Goal: Information Seeking & Learning: Learn about a topic

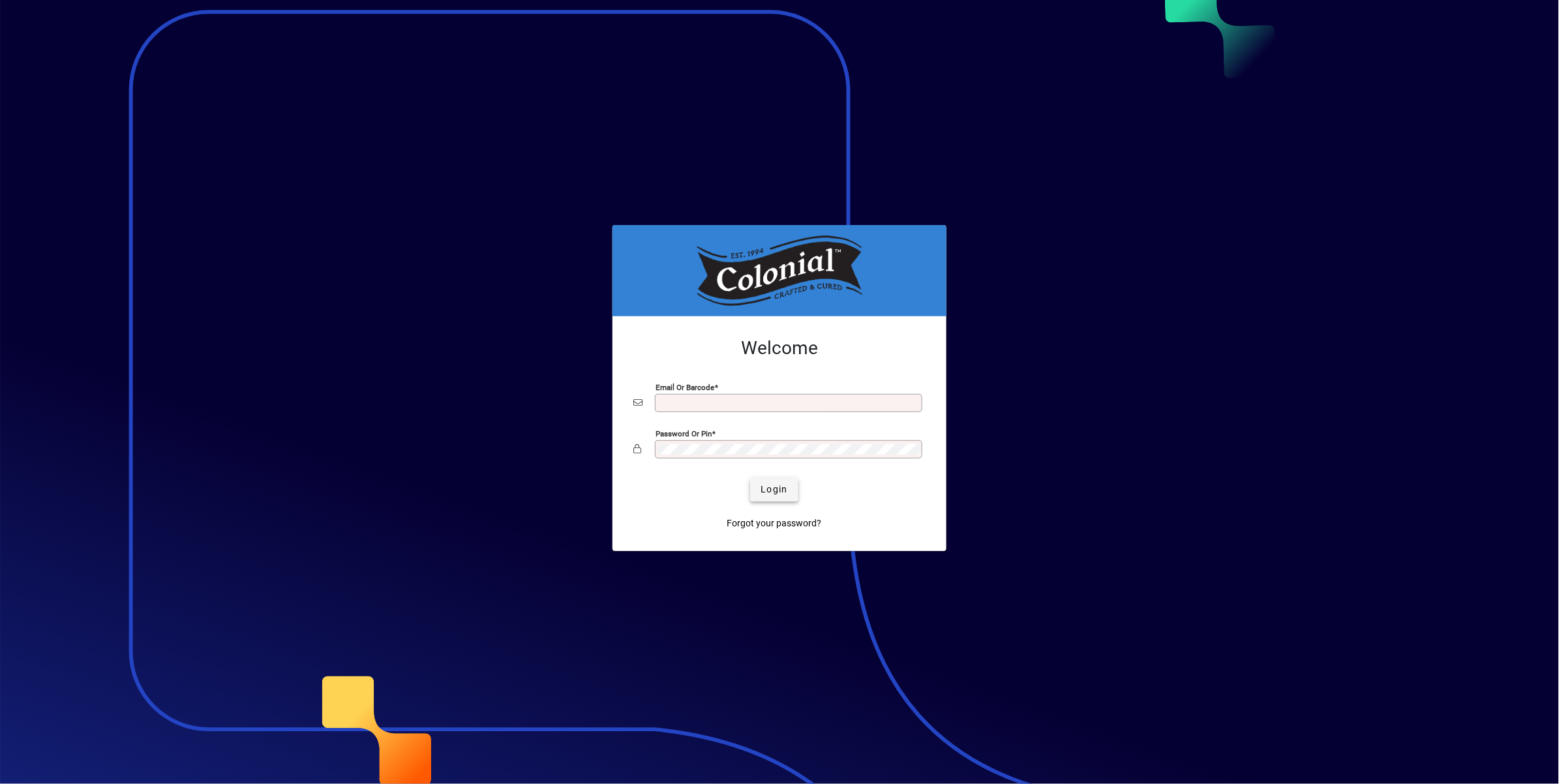
type input "**********"
click at [776, 494] on span "Login" at bounding box center [774, 490] width 27 height 14
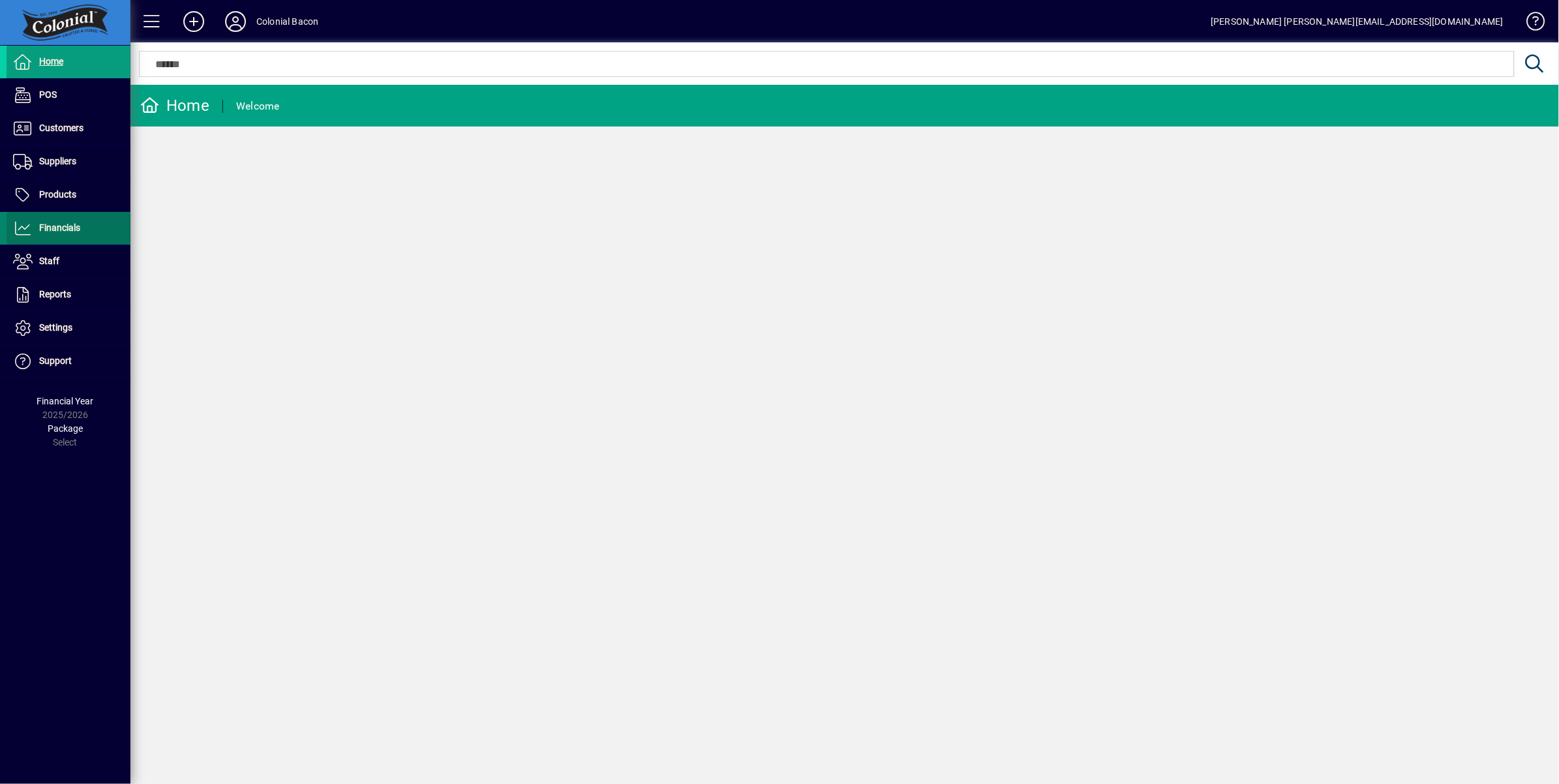
click at [69, 230] on span "Financials" at bounding box center [60, 227] width 41 height 10
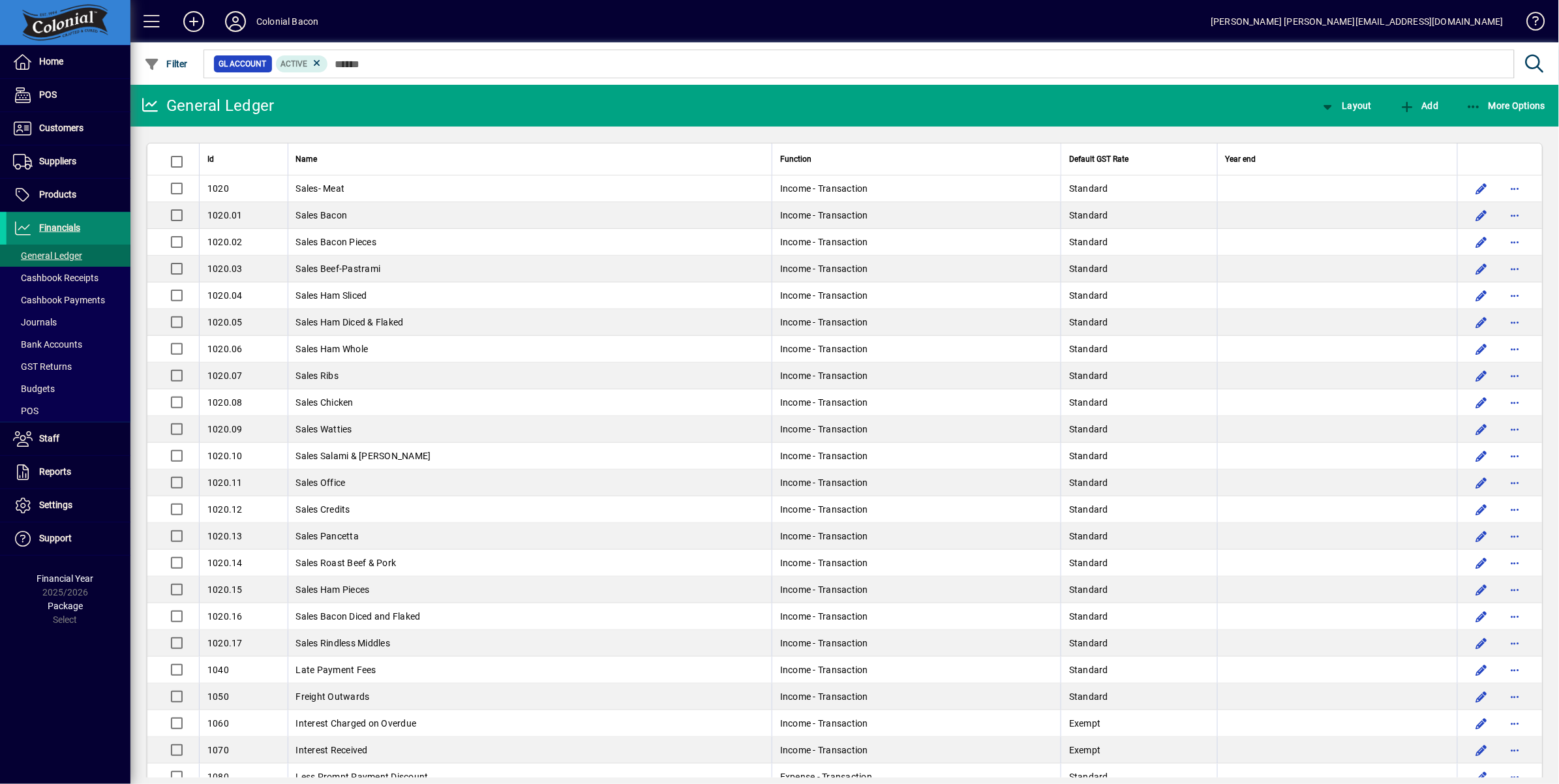
click at [55, 229] on span "Financials" at bounding box center [60, 227] width 41 height 10
click at [1519, 102] on span "More Options" at bounding box center [1506, 105] width 80 height 10
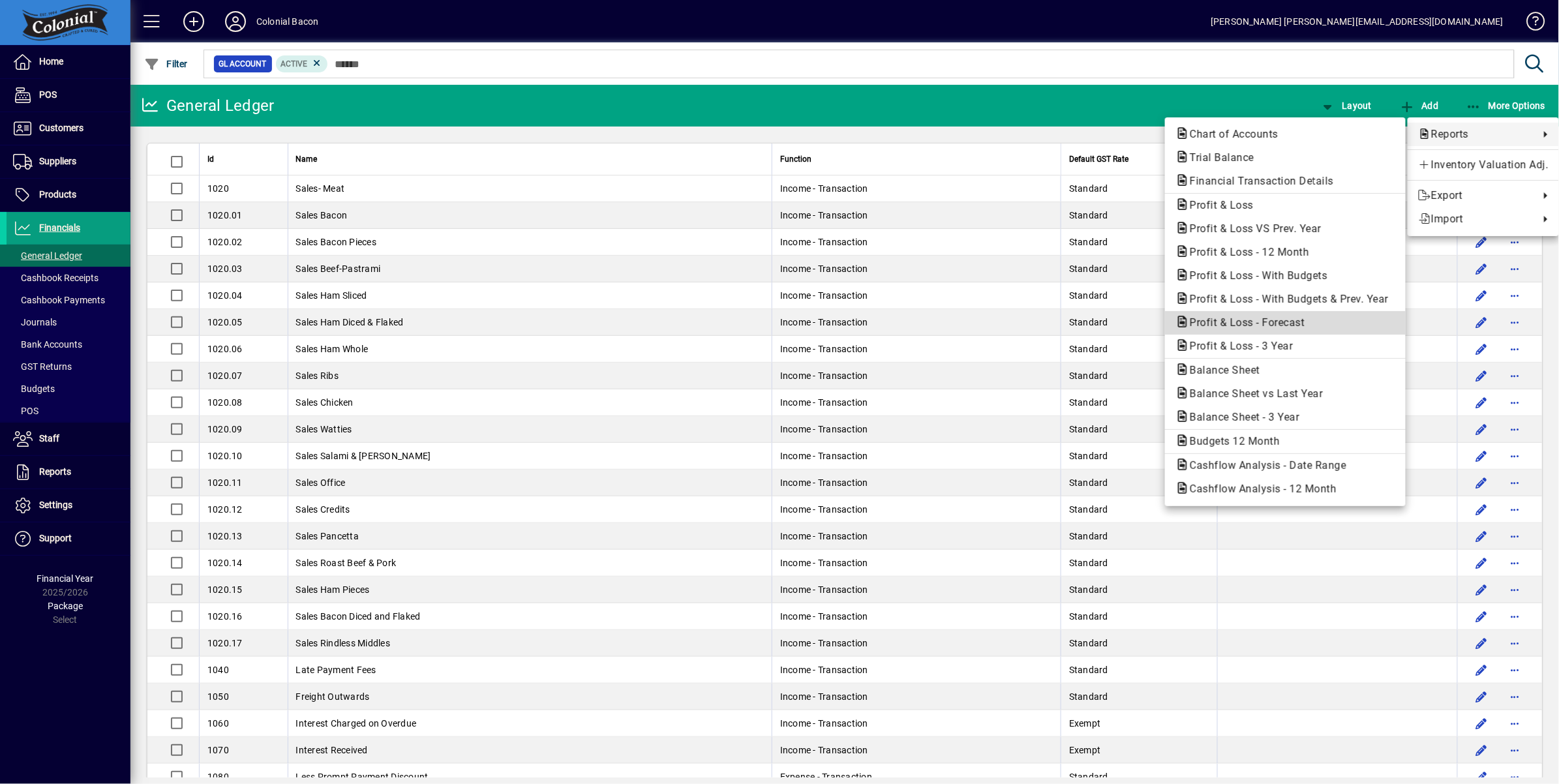
click at [1273, 321] on span "Profit & Loss - Forecast" at bounding box center [1243, 323] width 135 height 12
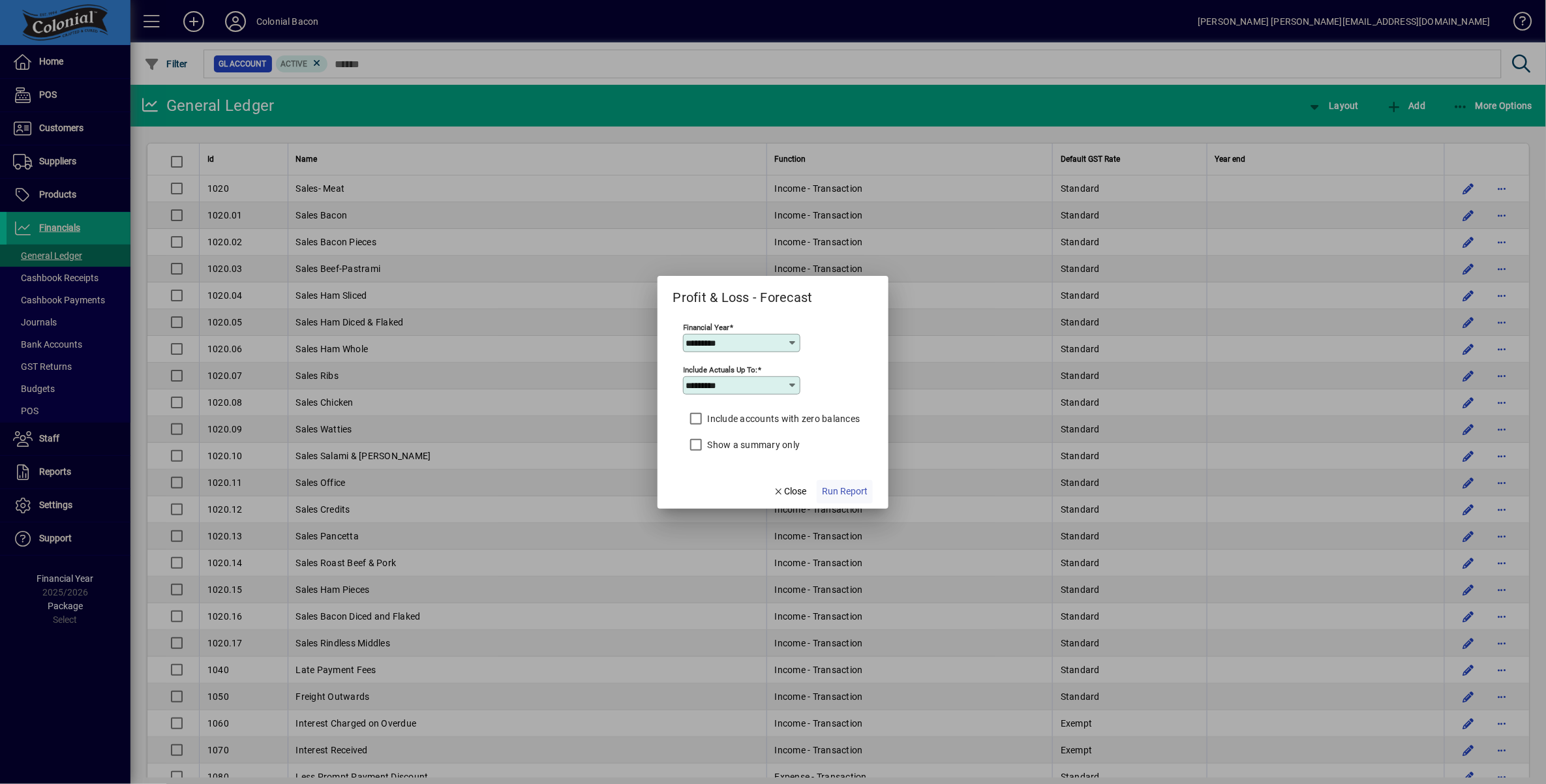
click at [845, 491] on span "Run Report" at bounding box center [845, 491] width 46 height 14
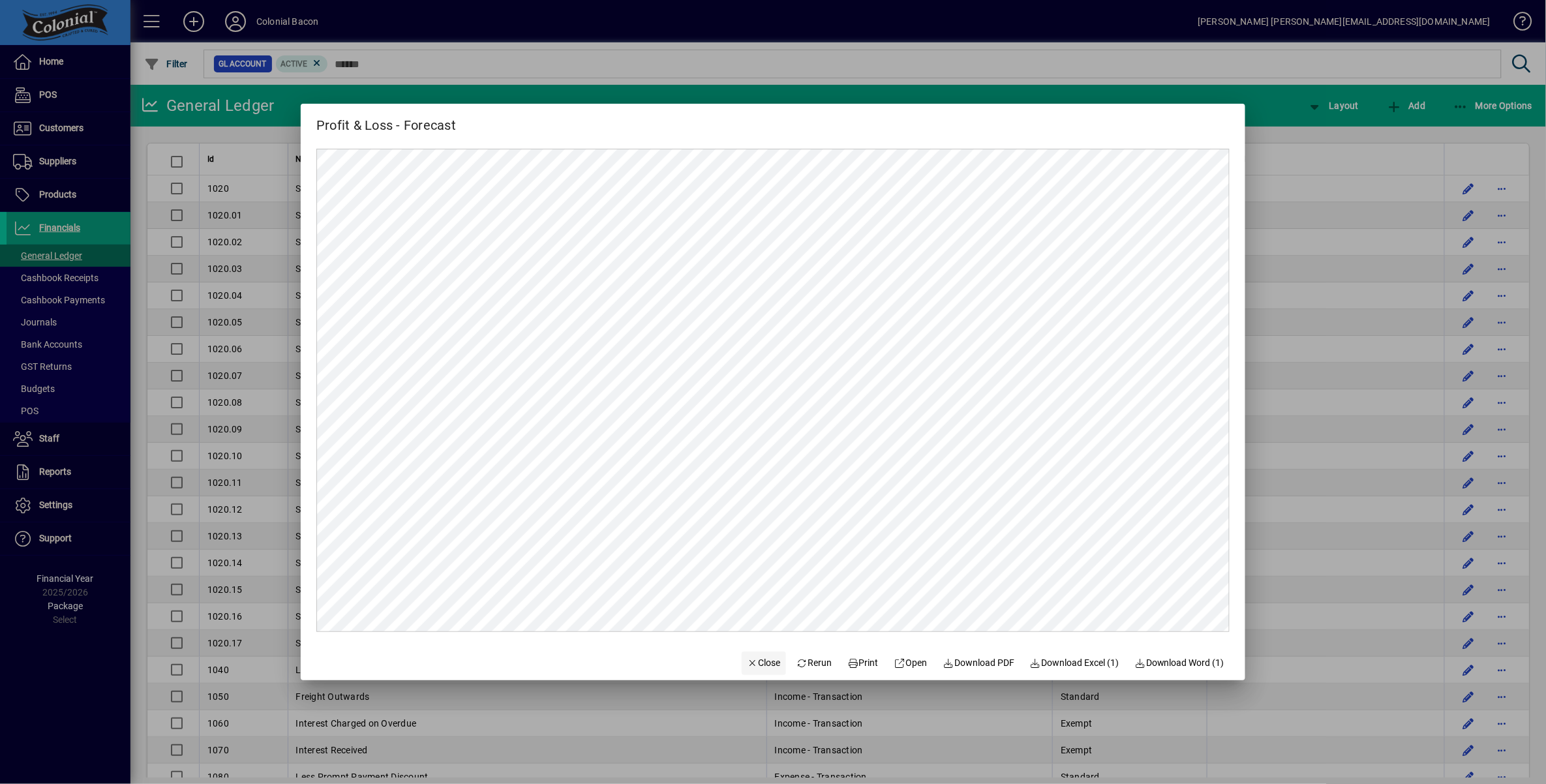
click at [756, 659] on span "Close" at bounding box center [764, 663] width 34 height 14
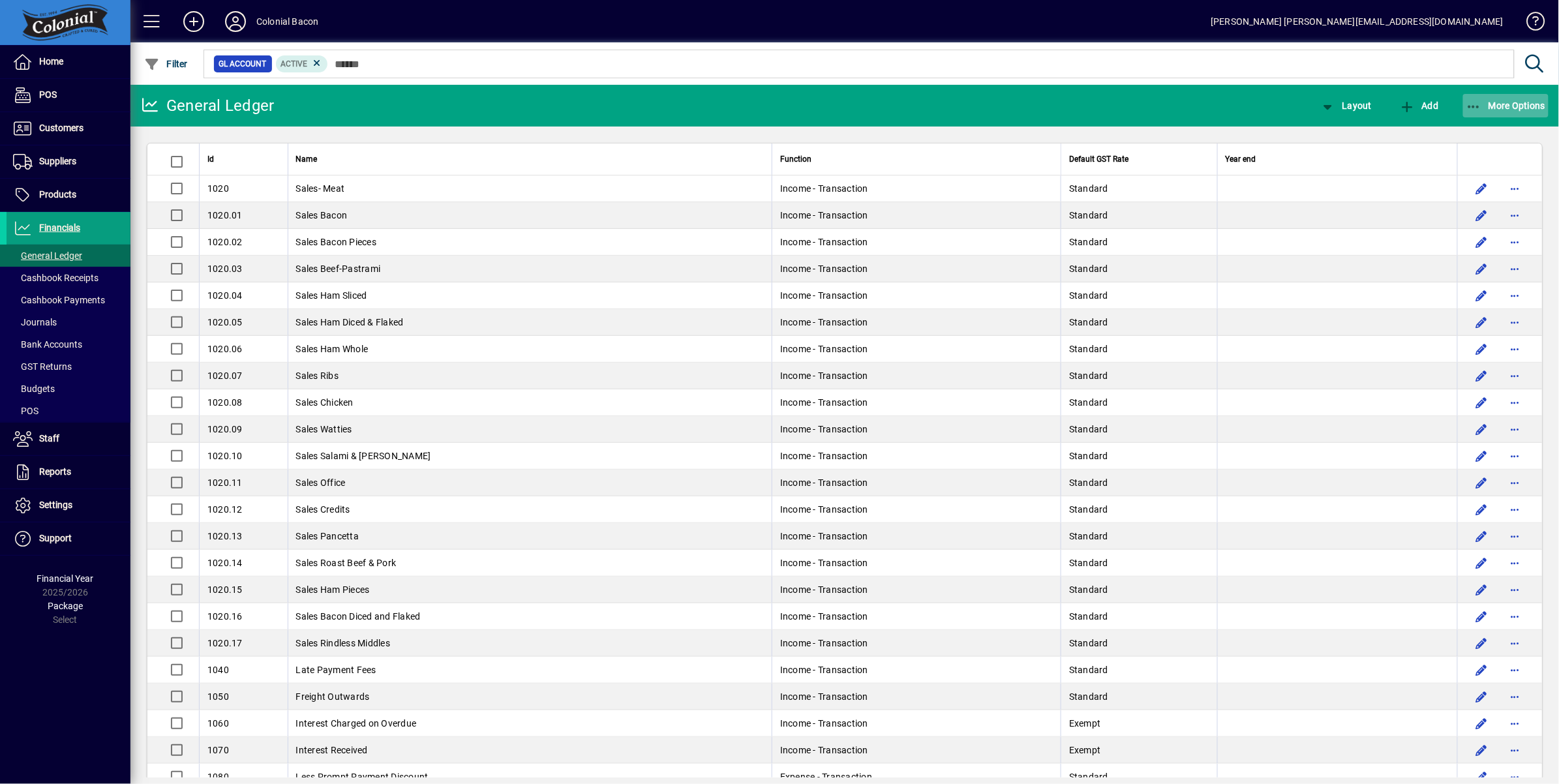
click at [1509, 108] on span "More Options" at bounding box center [1506, 105] width 80 height 10
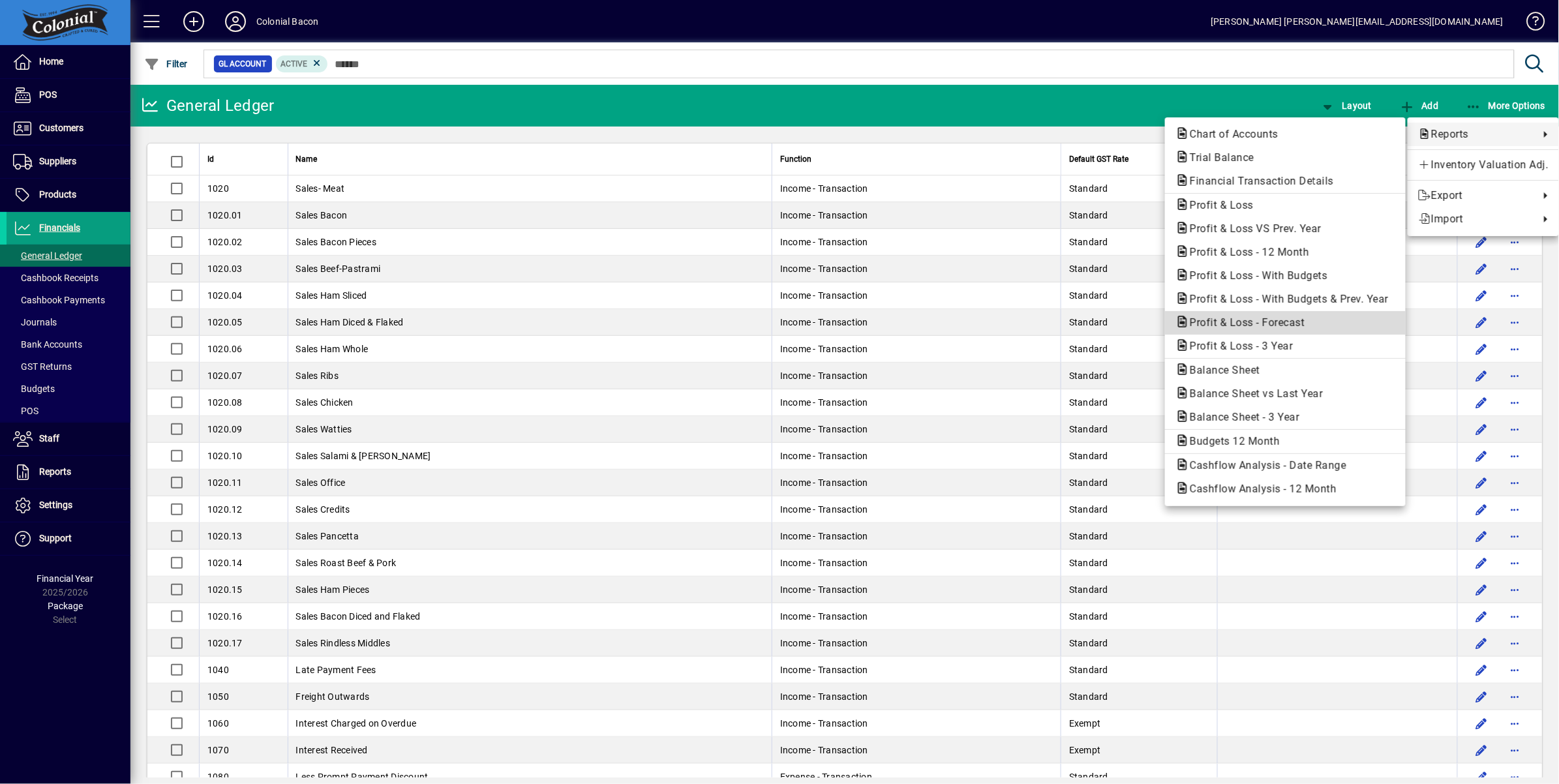
click at [1283, 318] on span "Profit & Loss - Forecast" at bounding box center [1243, 323] width 135 height 12
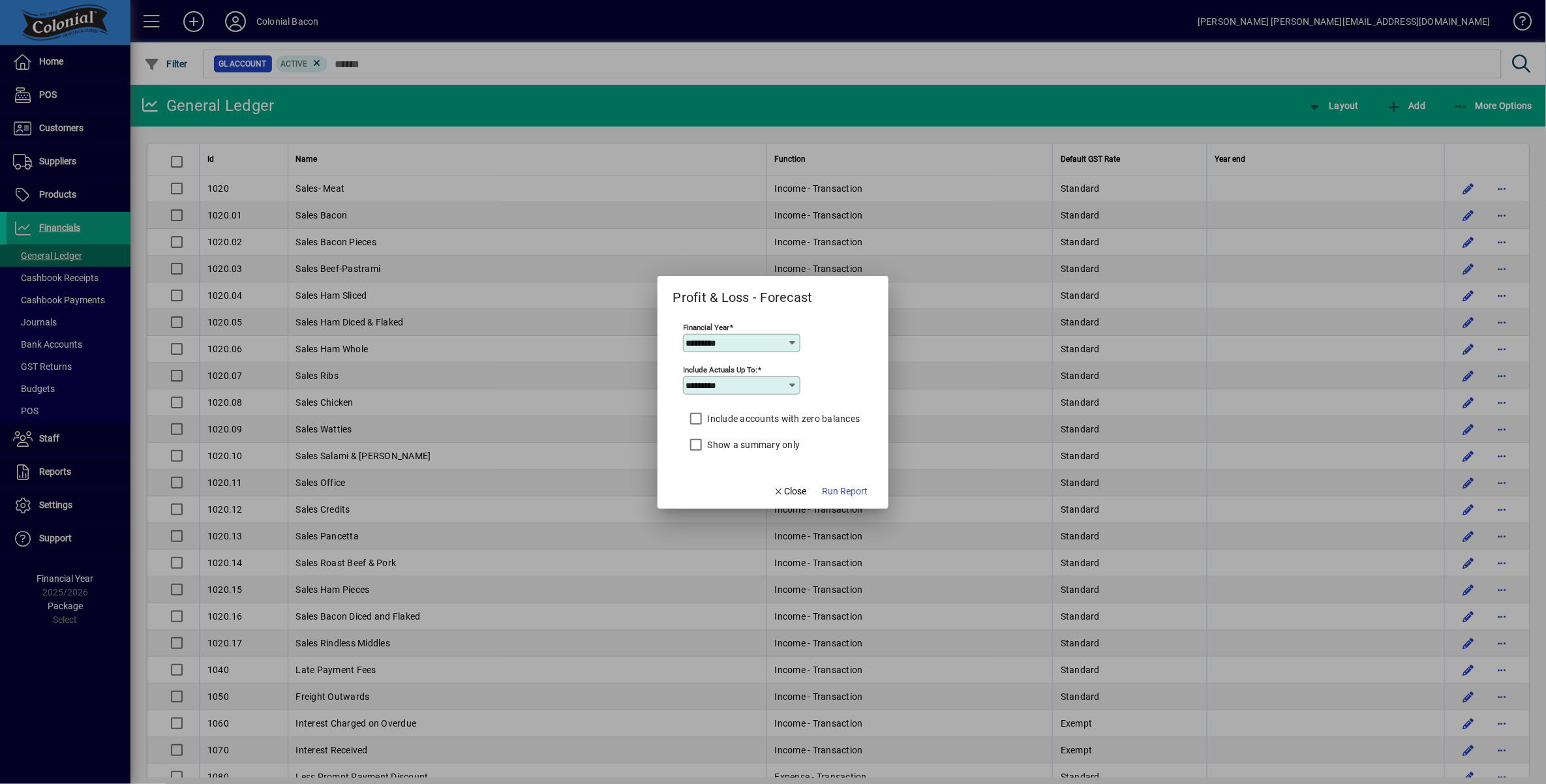
click at [790, 385] on icon at bounding box center [792, 385] width 10 height 10
click at [722, 543] on mat-option "August" at bounding box center [715, 545] width 67 height 35
type input "******"
click at [835, 490] on span "Run Report" at bounding box center [845, 491] width 46 height 14
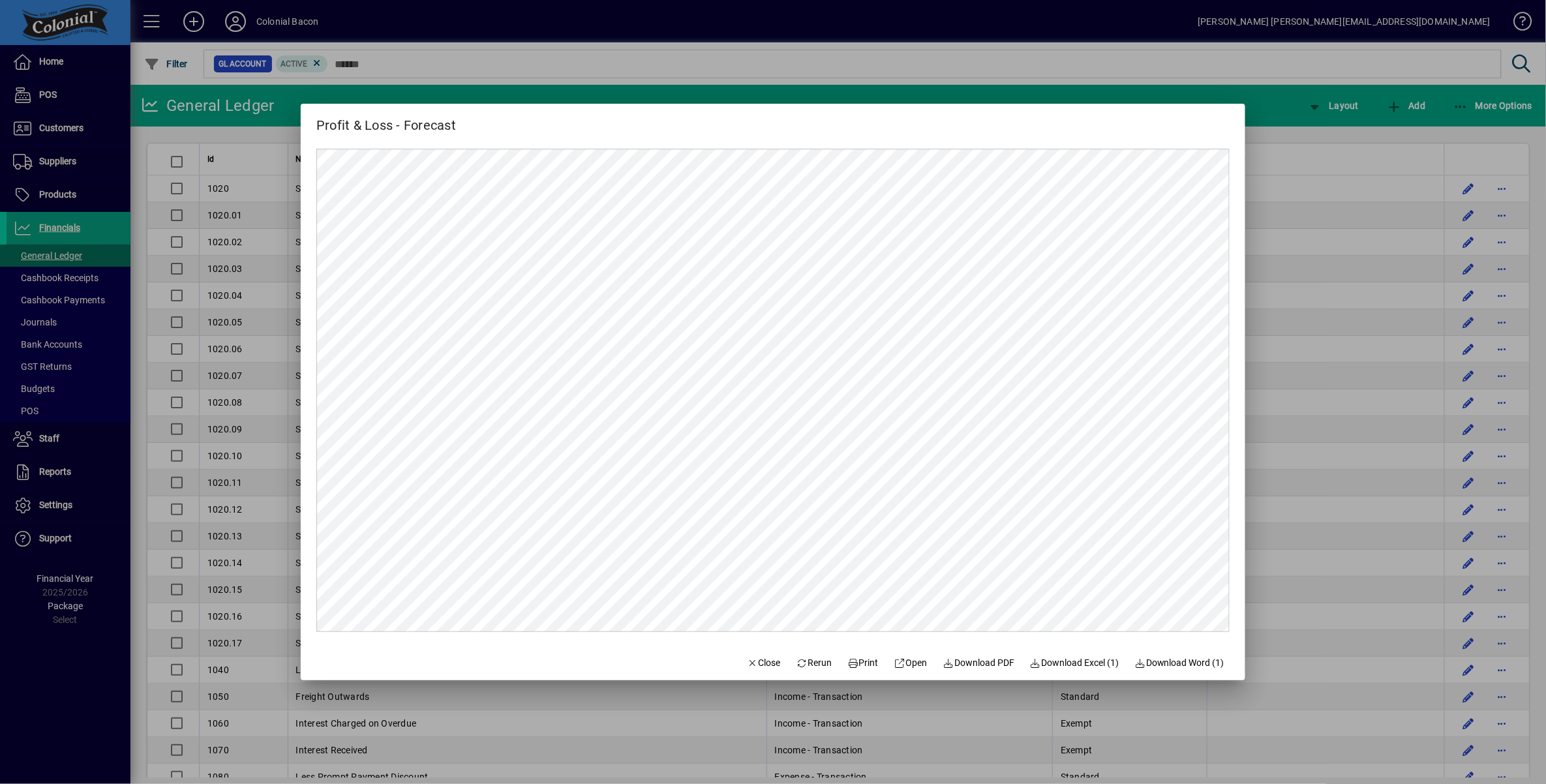
scroll to position [0, 0]
click at [1069, 664] on span "Download Excel (1)" at bounding box center [1075, 663] width 89 height 14
click at [757, 662] on span "Close" at bounding box center [764, 663] width 34 height 14
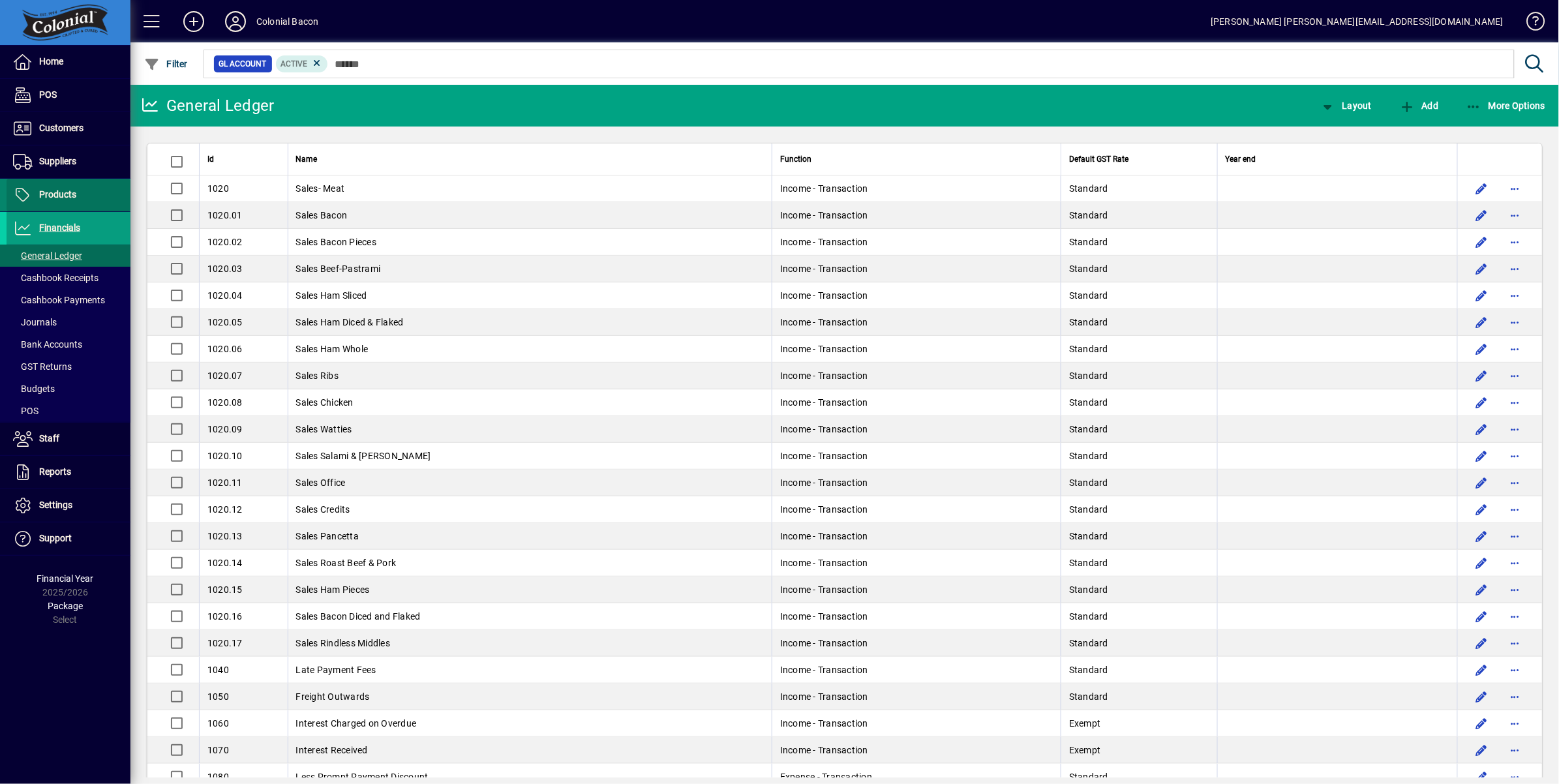
click at [65, 193] on span "Products" at bounding box center [58, 193] width 37 height 10
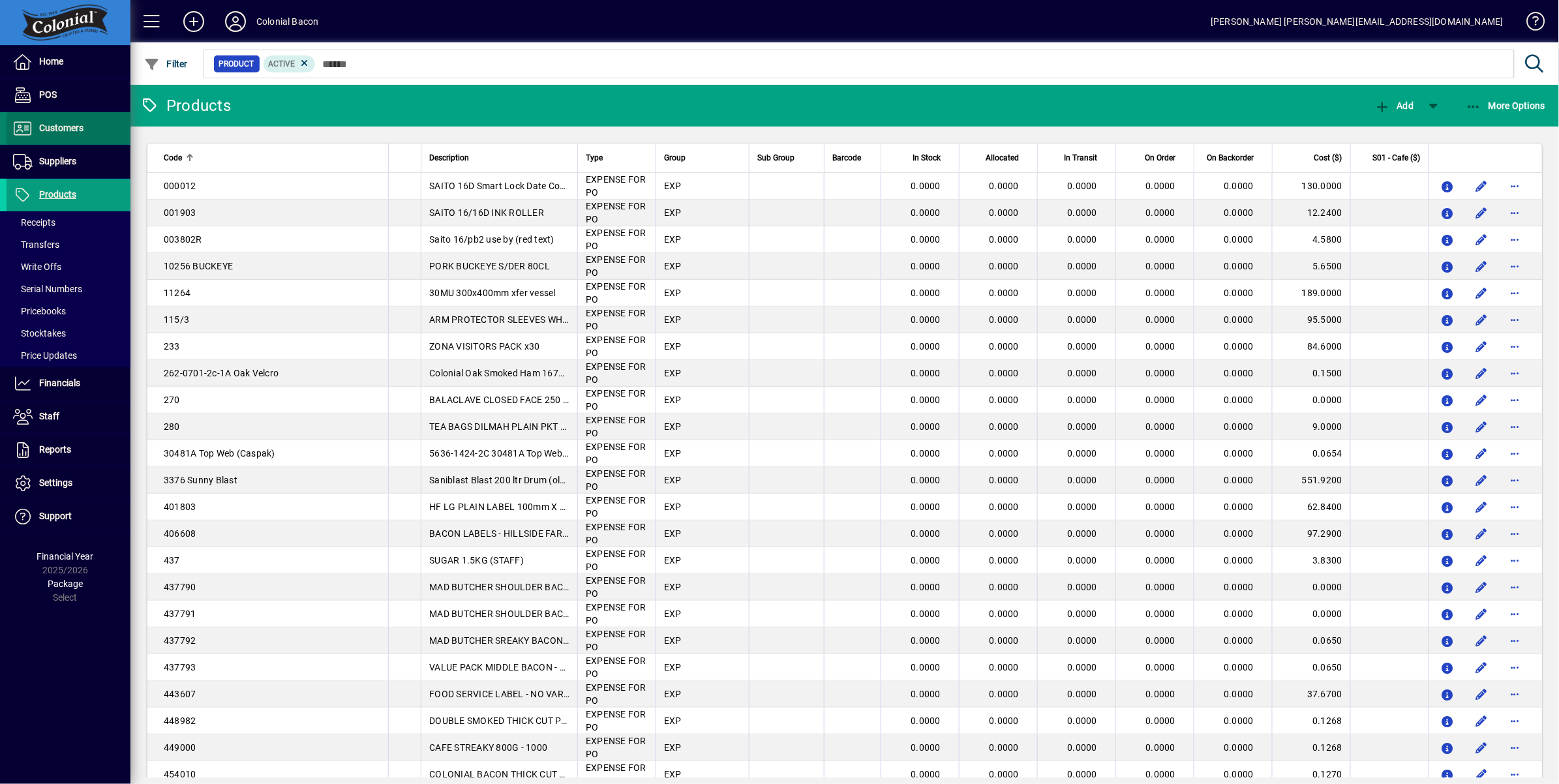
click at [69, 125] on span "Customers" at bounding box center [61, 127] width 44 height 10
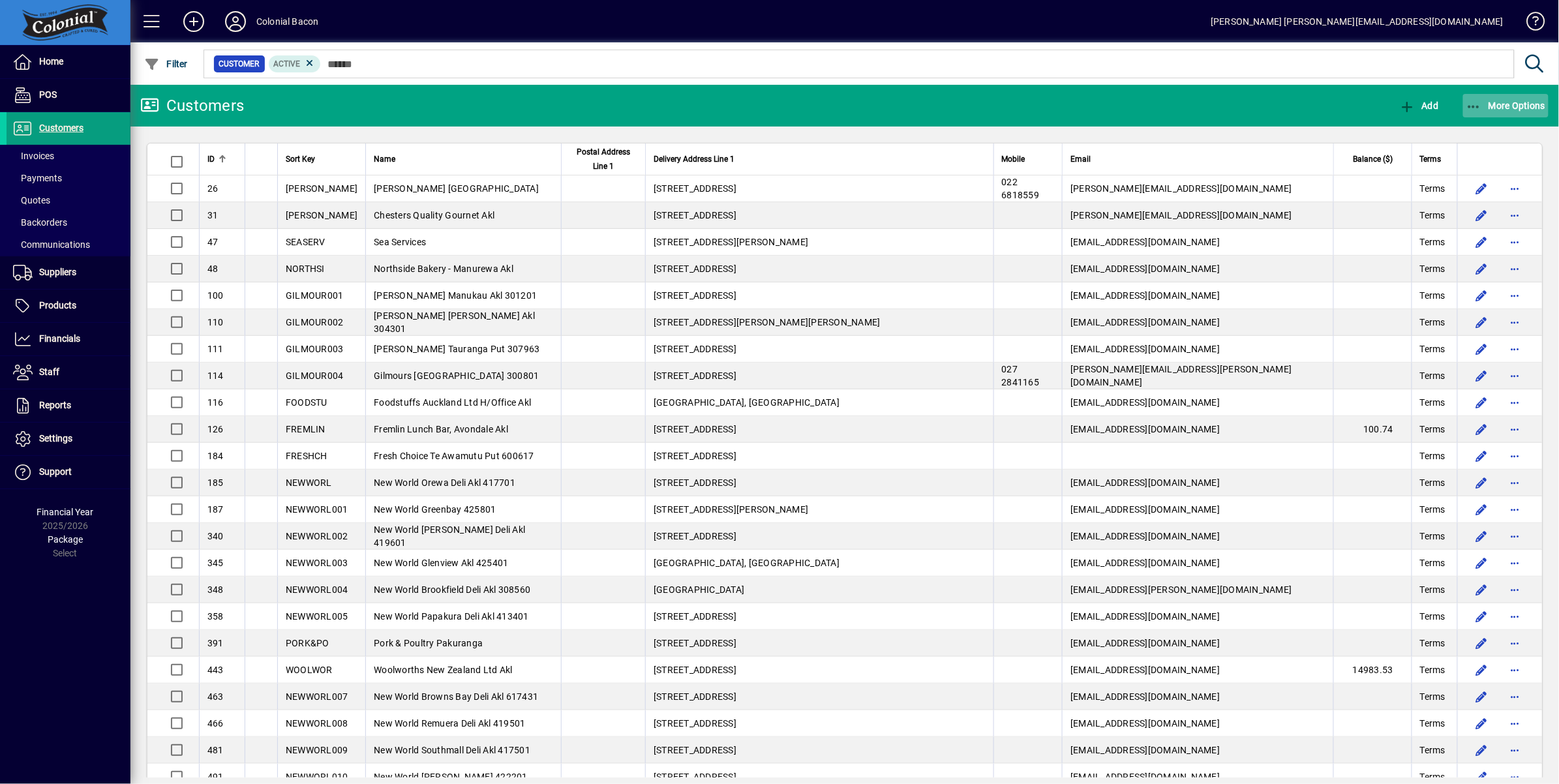
click at [1516, 108] on span "More Options" at bounding box center [1506, 105] width 80 height 10
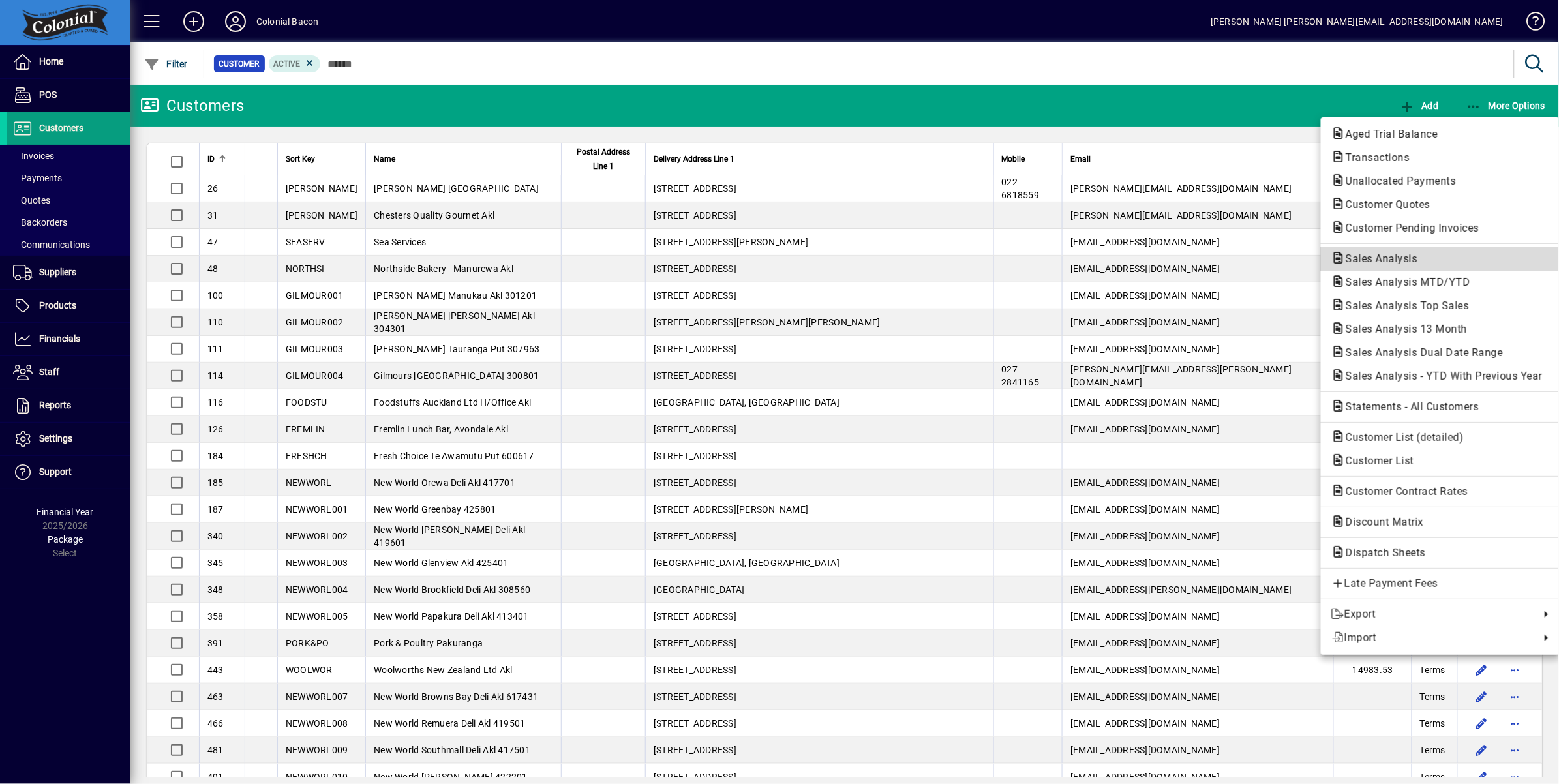
click at [1404, 258] on span "Sales Analysis" at bounding box center [1378, 258] width 93 height 12
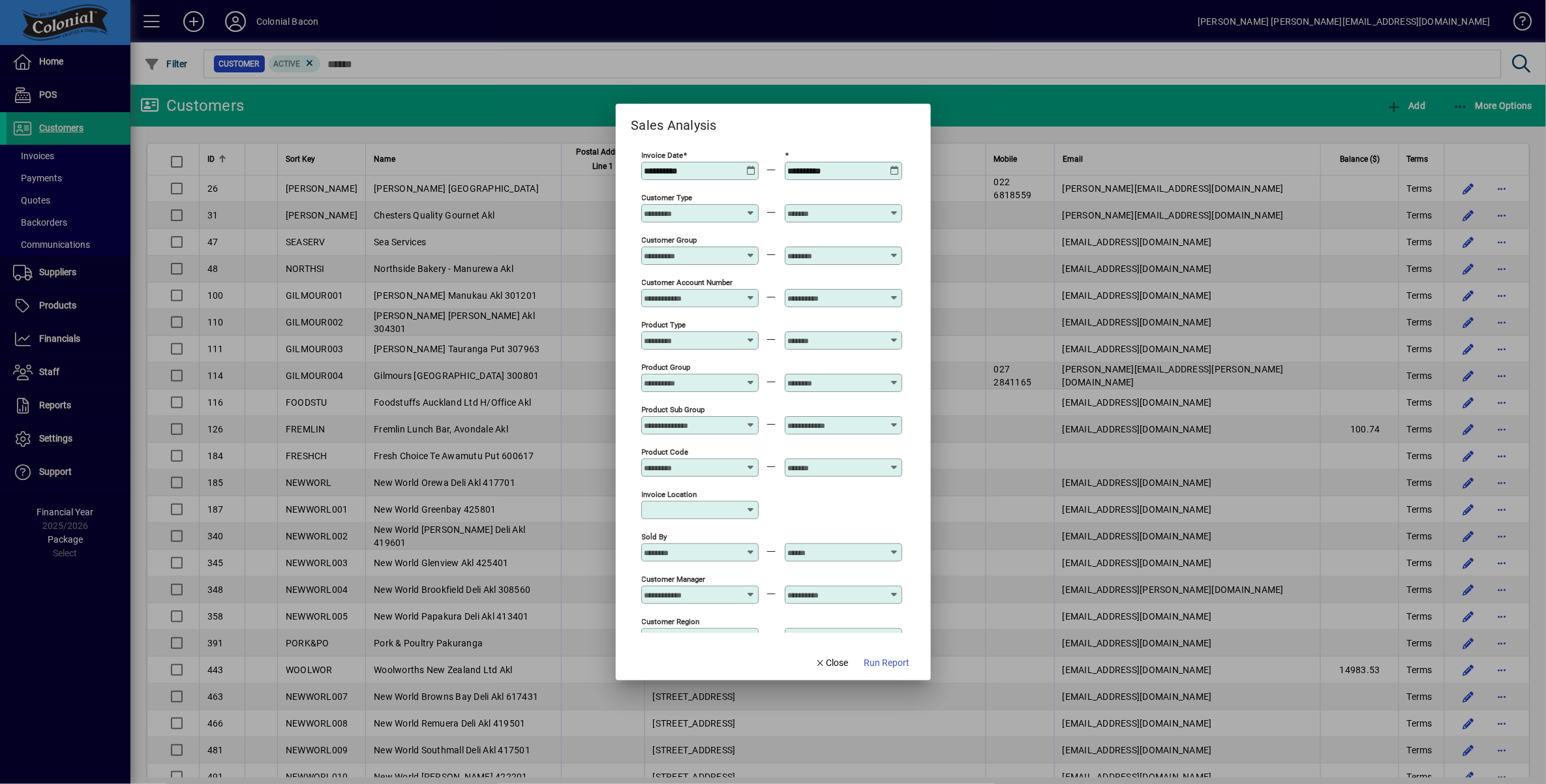
click at [749, 166] on icon at bounding box center [751, 166] width 10 height 0
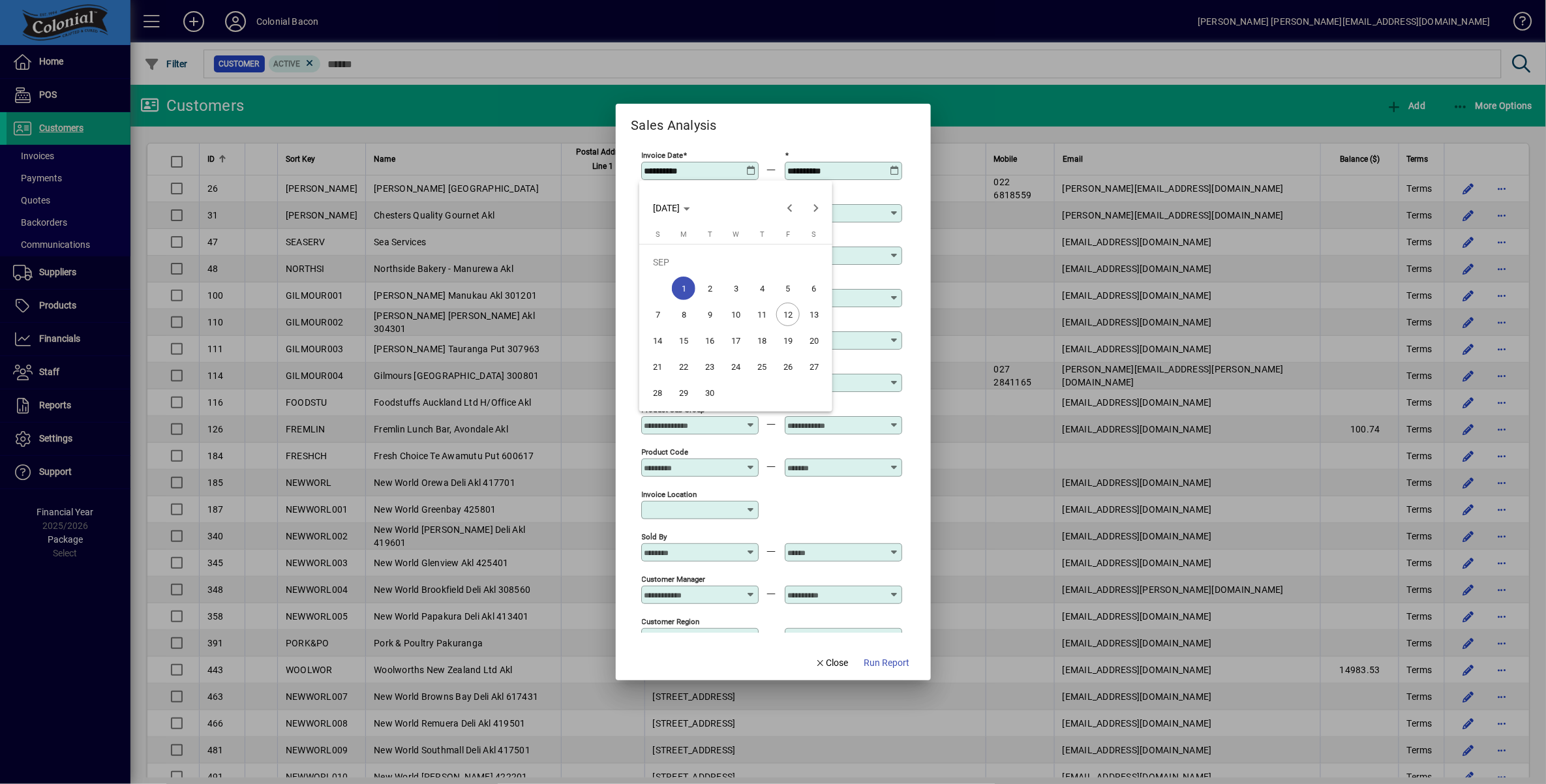
click at [832, 661] on div at bounding box center [773, 392] width 1546 height 784
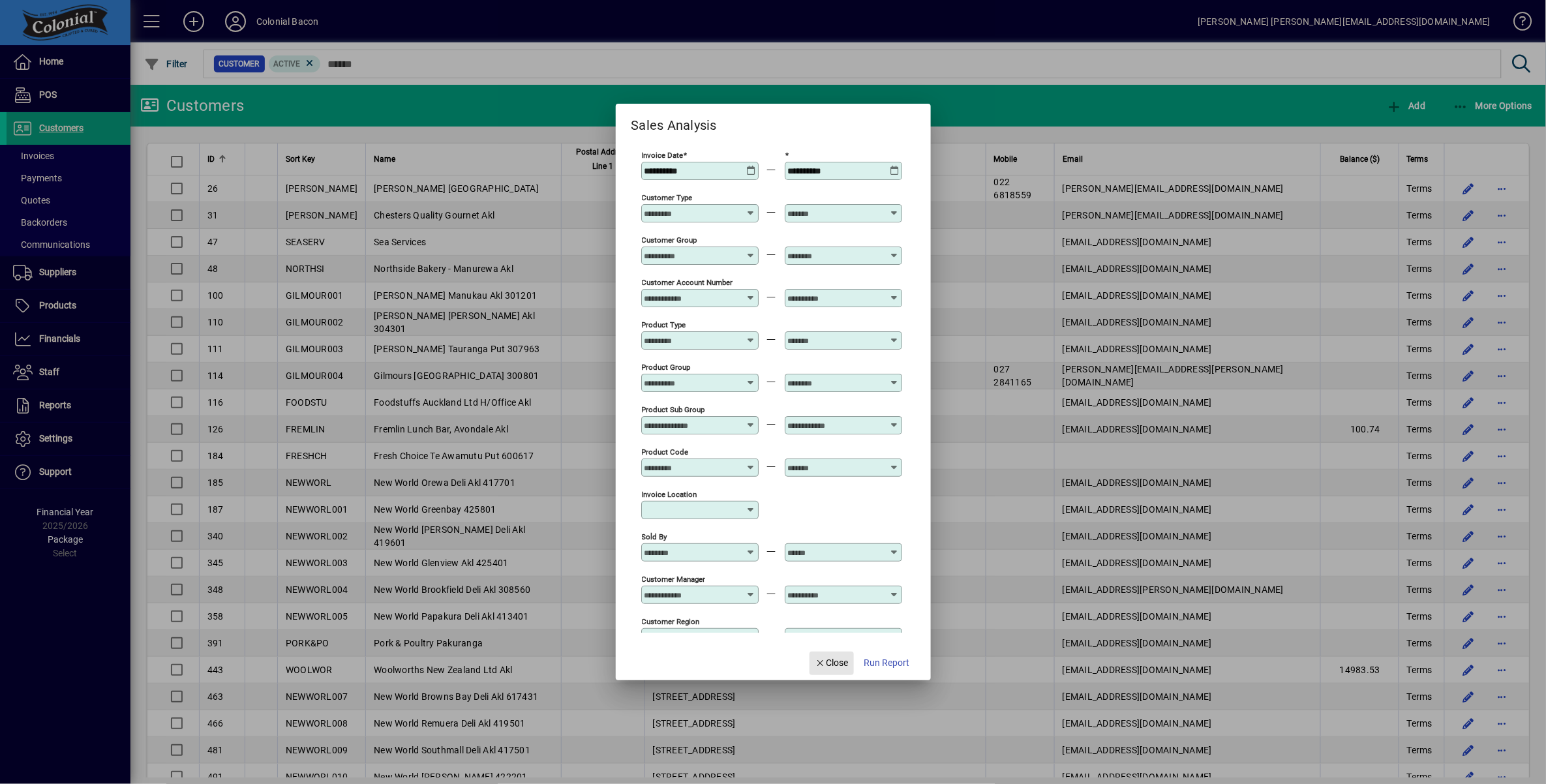
click at [832, 661] on span "Close" at bounding box center [832, 663] width 34 height 14
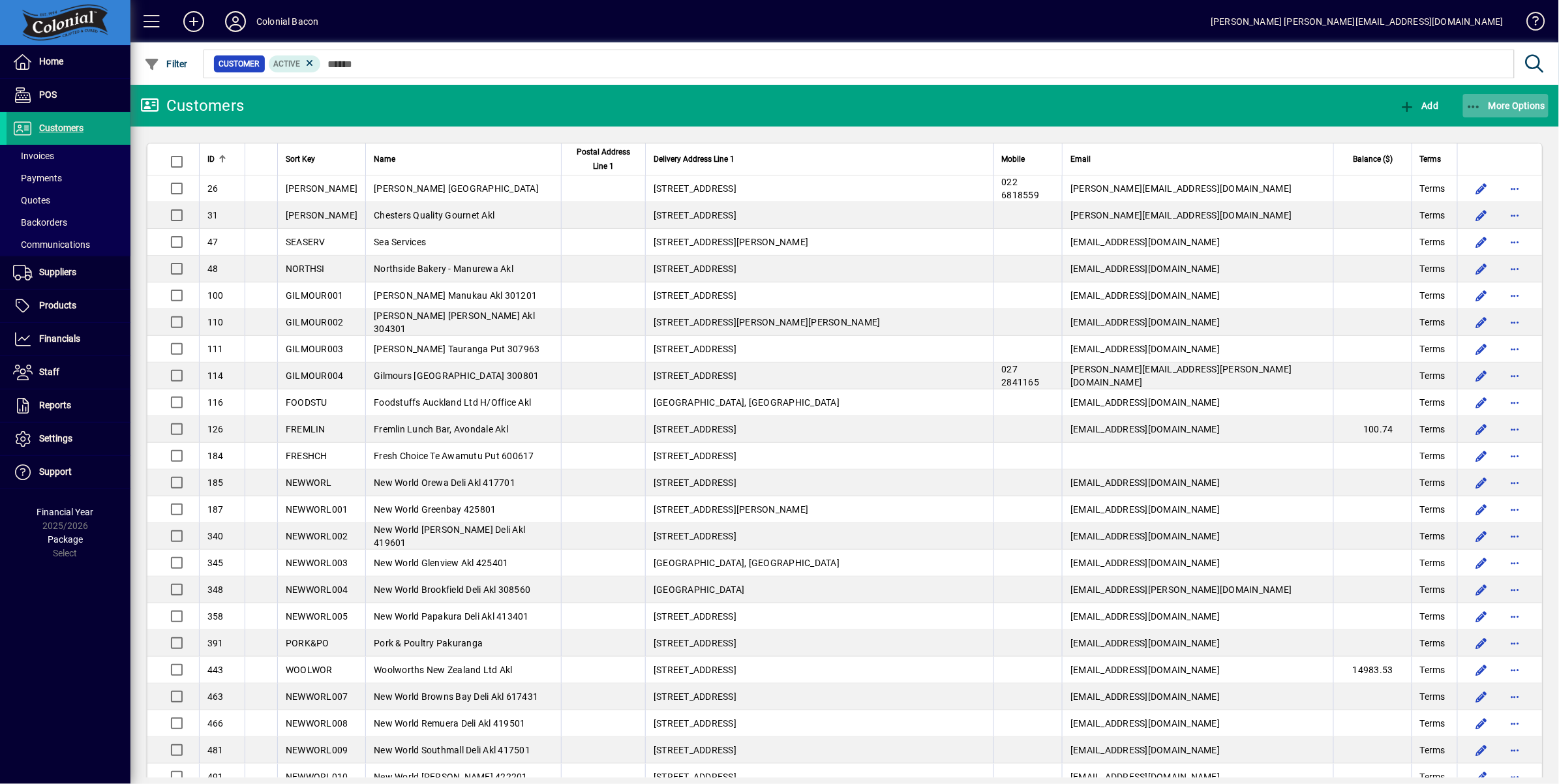
click at [1513, 98] on span "button" at bounding box center [1506, 105] width 86 height 31
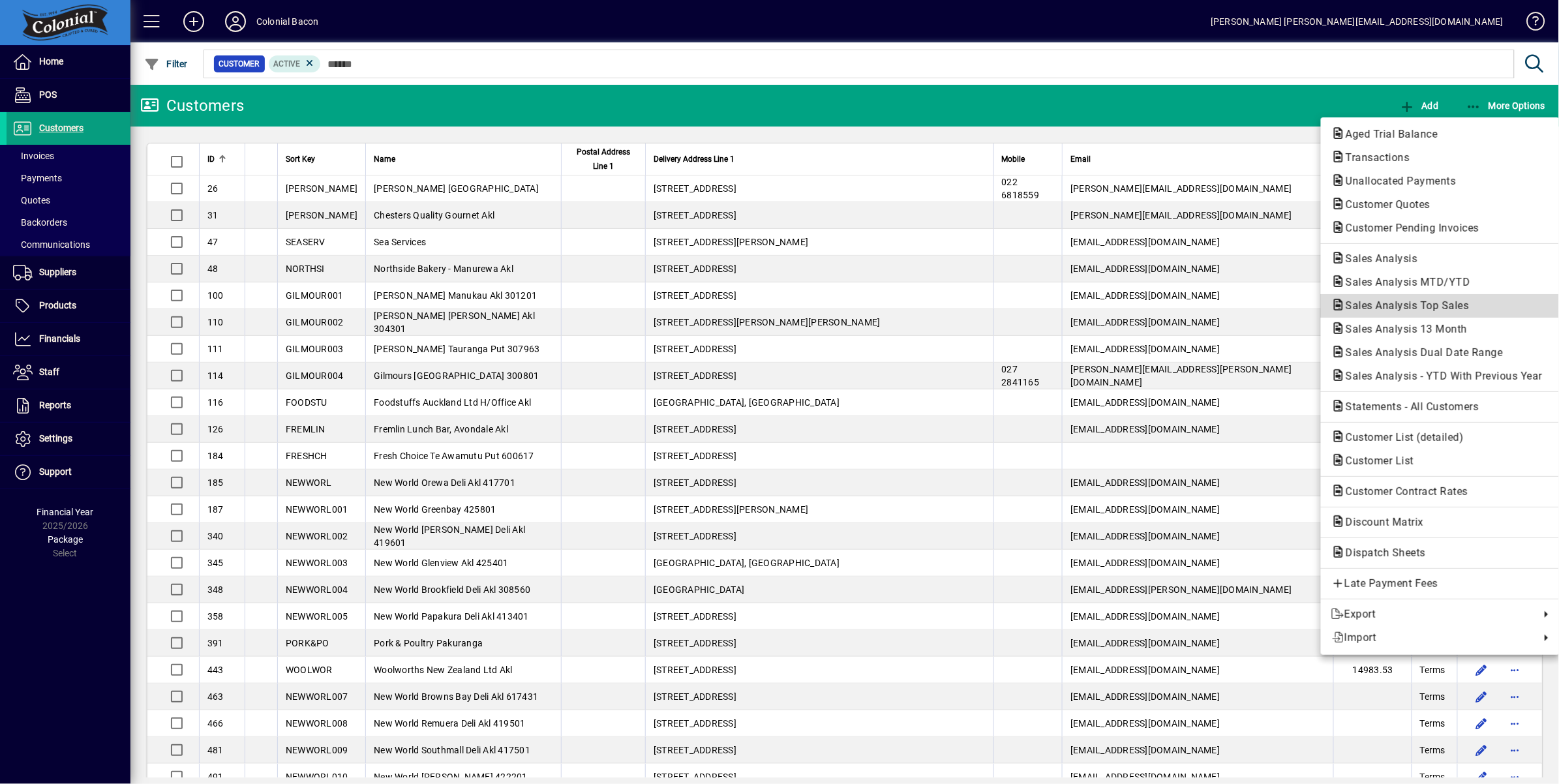
click at [1471, 304] on span "Sales Analysis Top Sales" at bounding box center [1403, 306] width 144 height 12
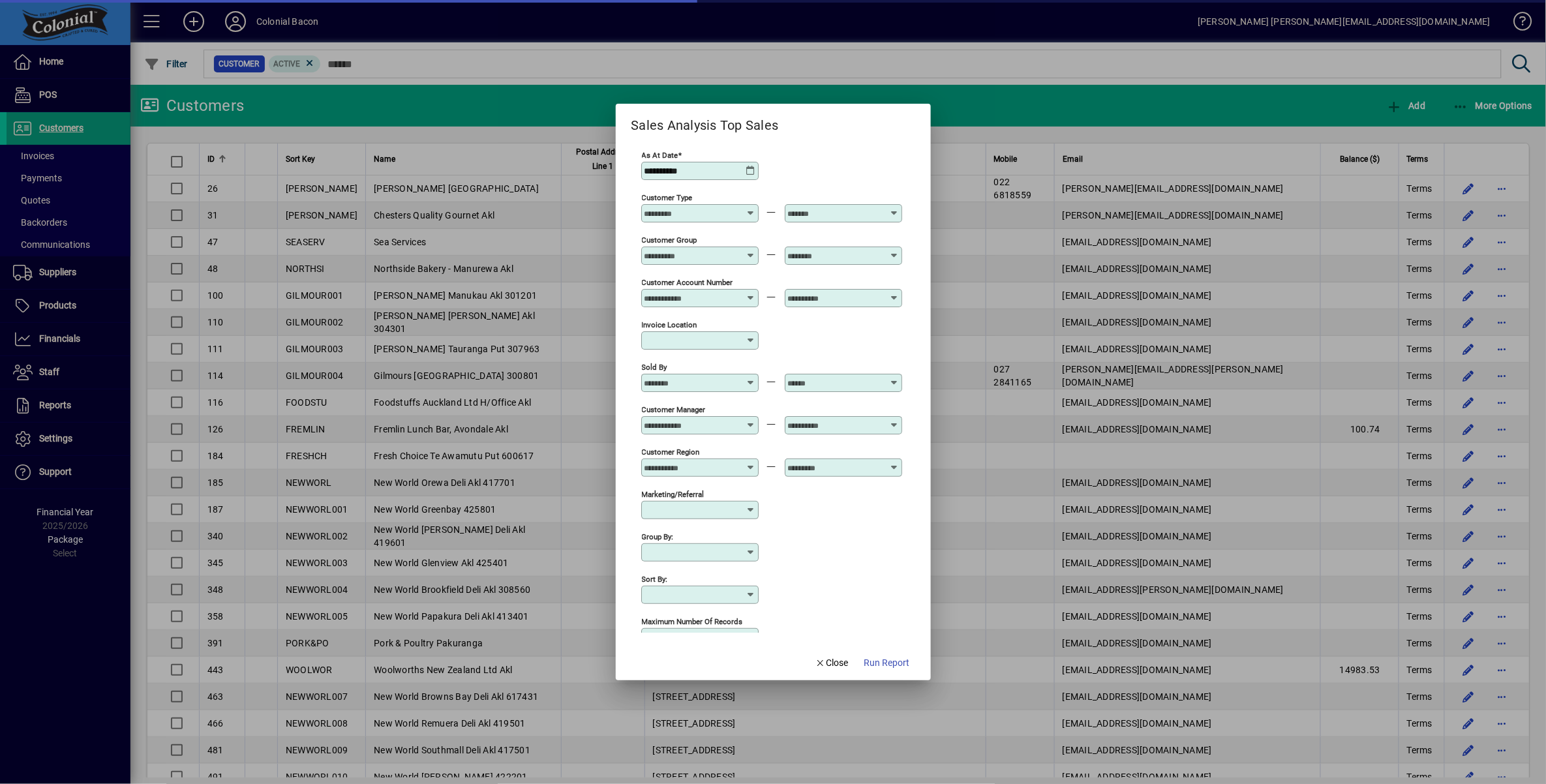
type input "**********"
click at [749, 208] on icon at bounding box center [751, 208] width 10 height 0
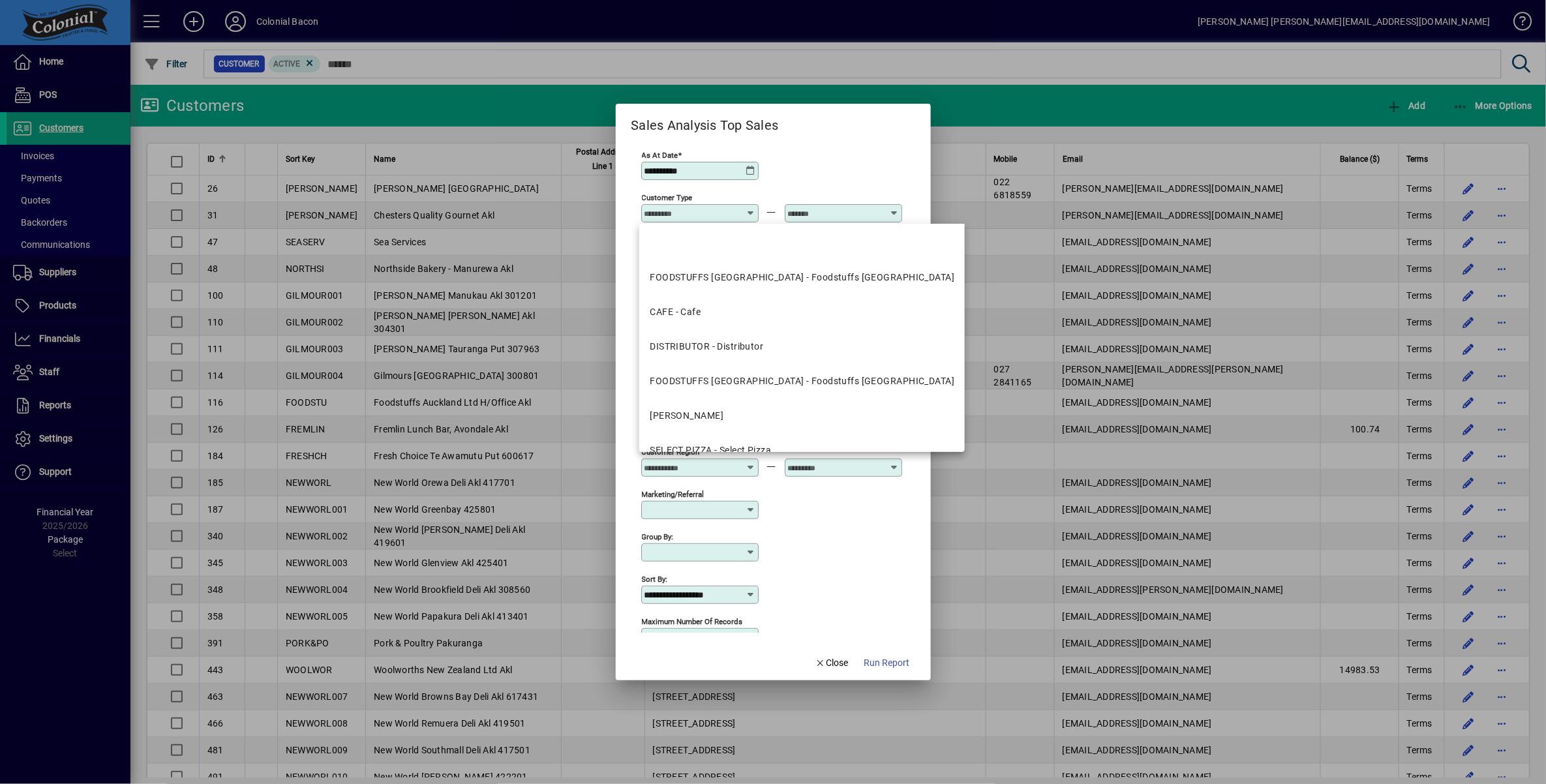
click at [837, 170] on div "**********" at bounding box center [771, 169] width 261 height 43
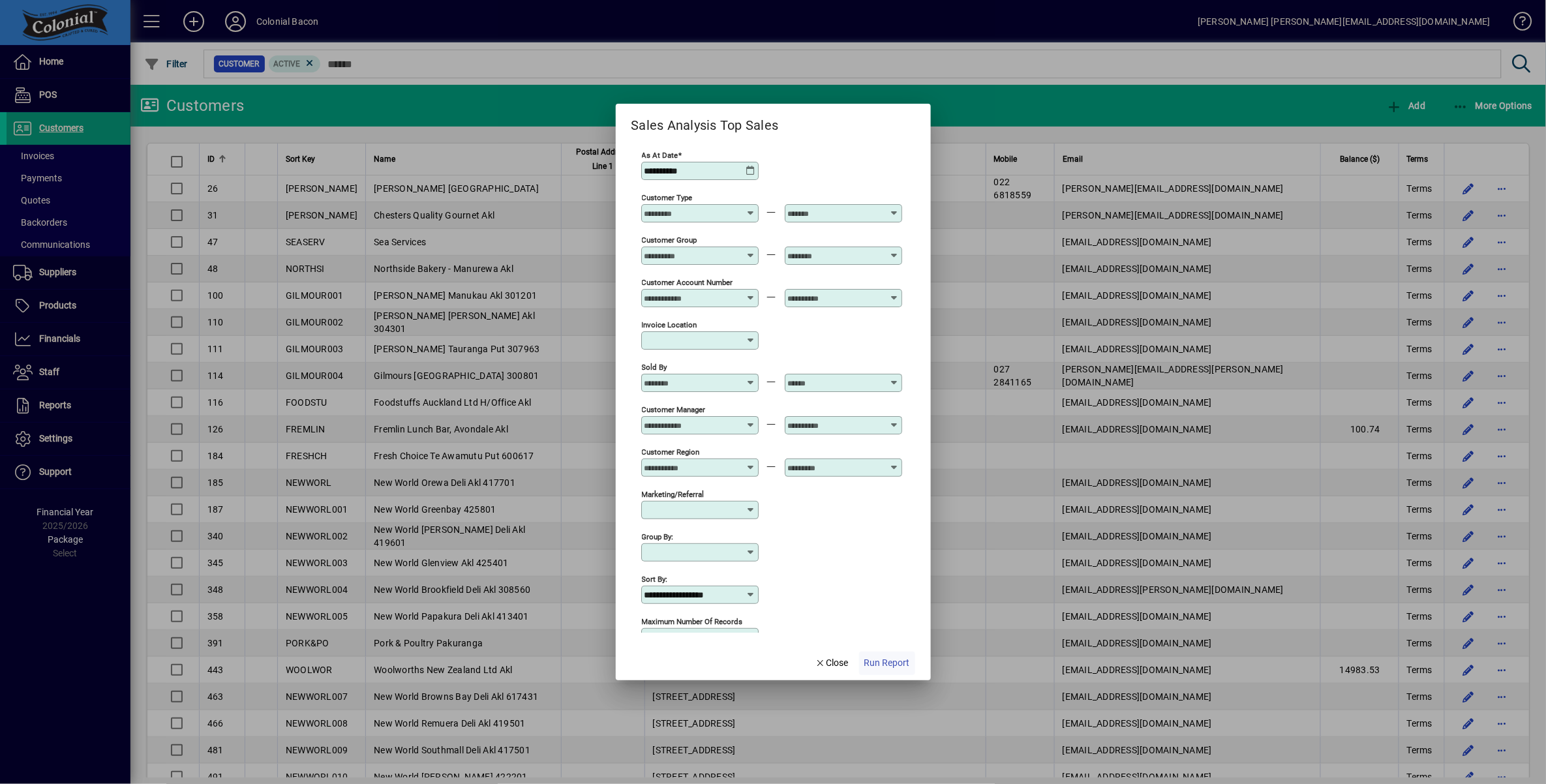
click at [897, 668] on span "Run Report" at bounding box center [887, 663] width 46 height 14
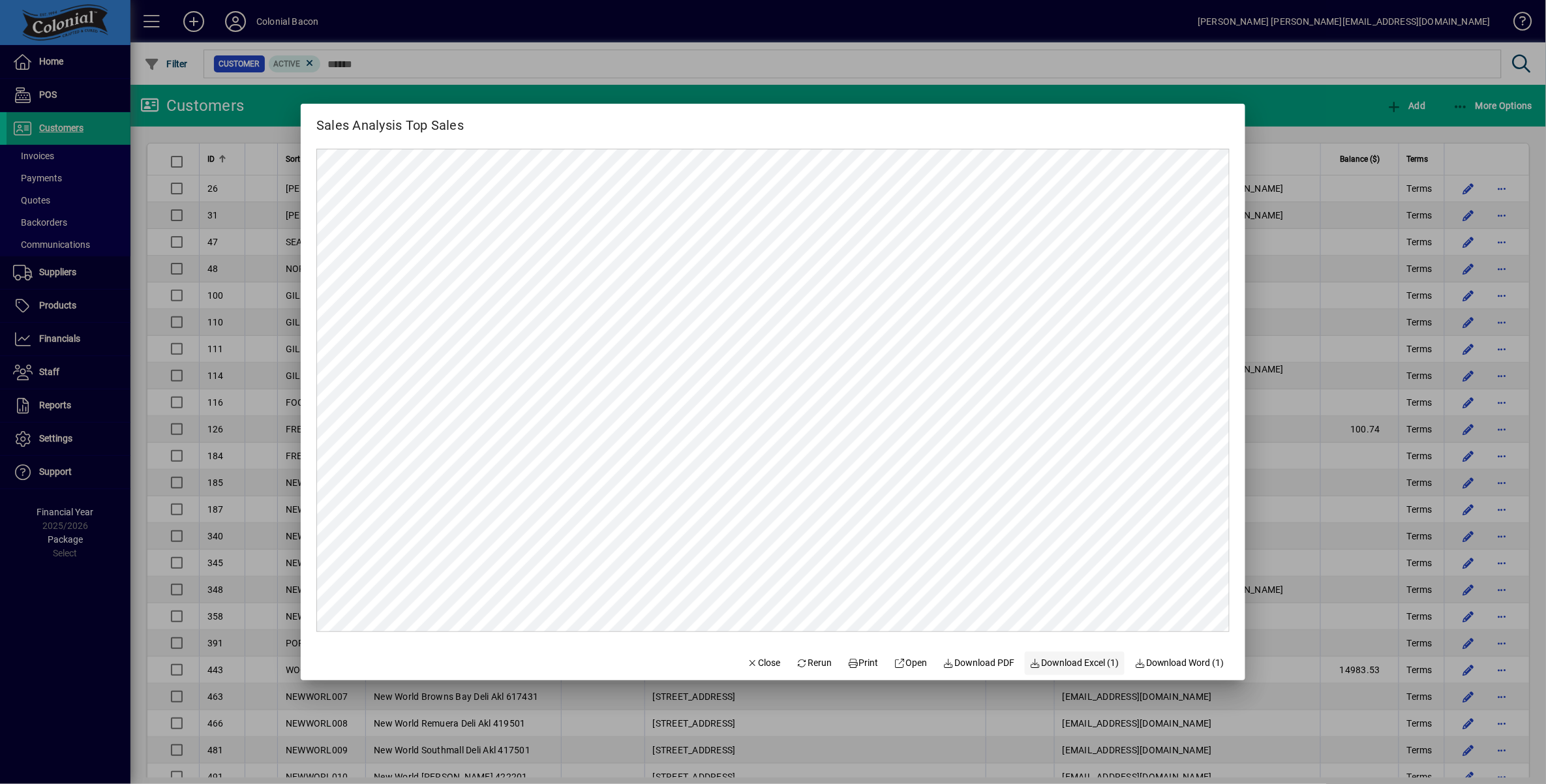
click at [1081, 662] on span "Download Excel (1)" at bounding box center [1075, 663] width 89 height 14
click at [763, 664] on span "Close" at bounding box center [764, 663] width 34 height 14
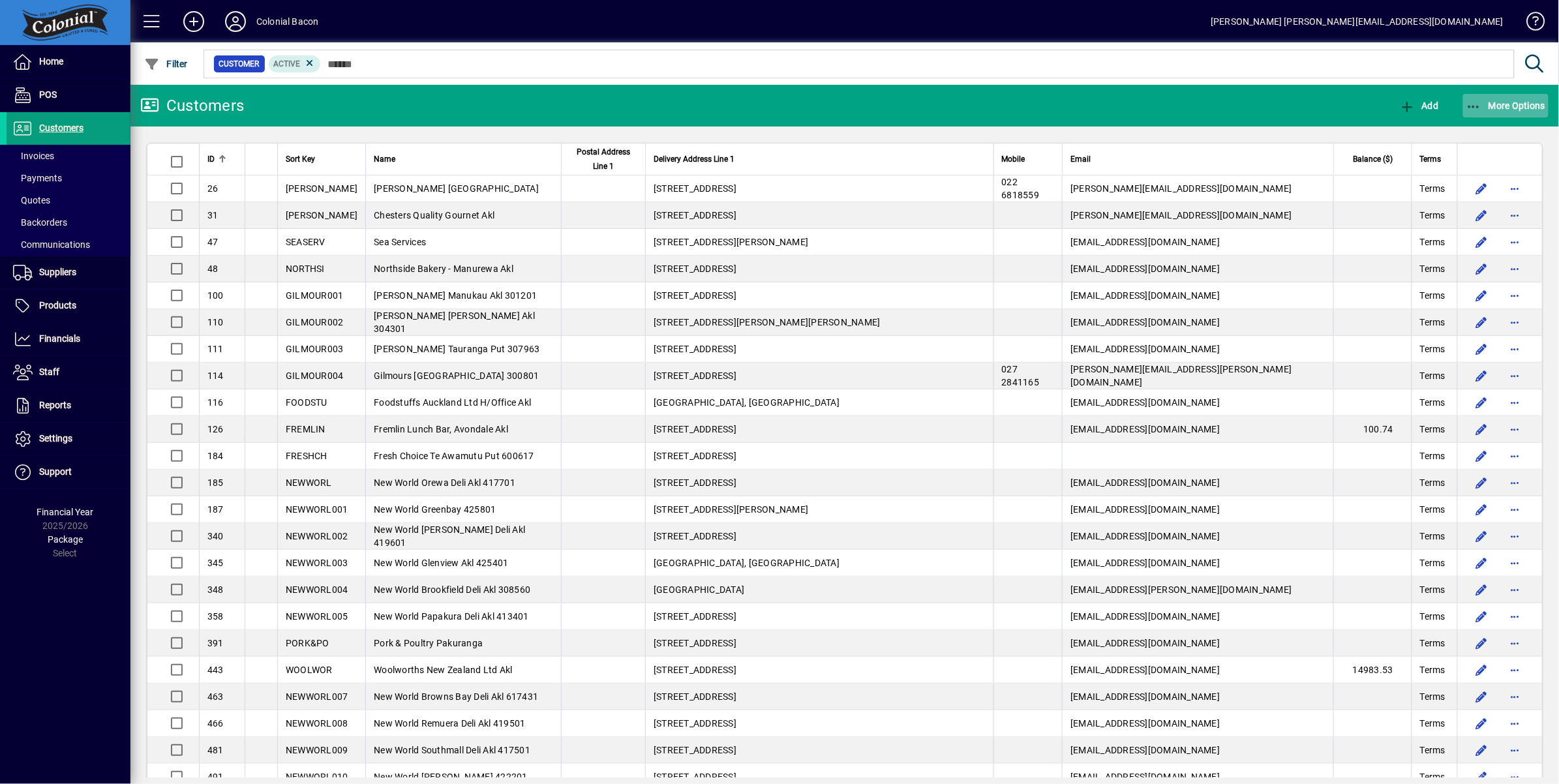
click at [1502, 98] on span "button" at bounding box center [1506, 105] width 86 height 31
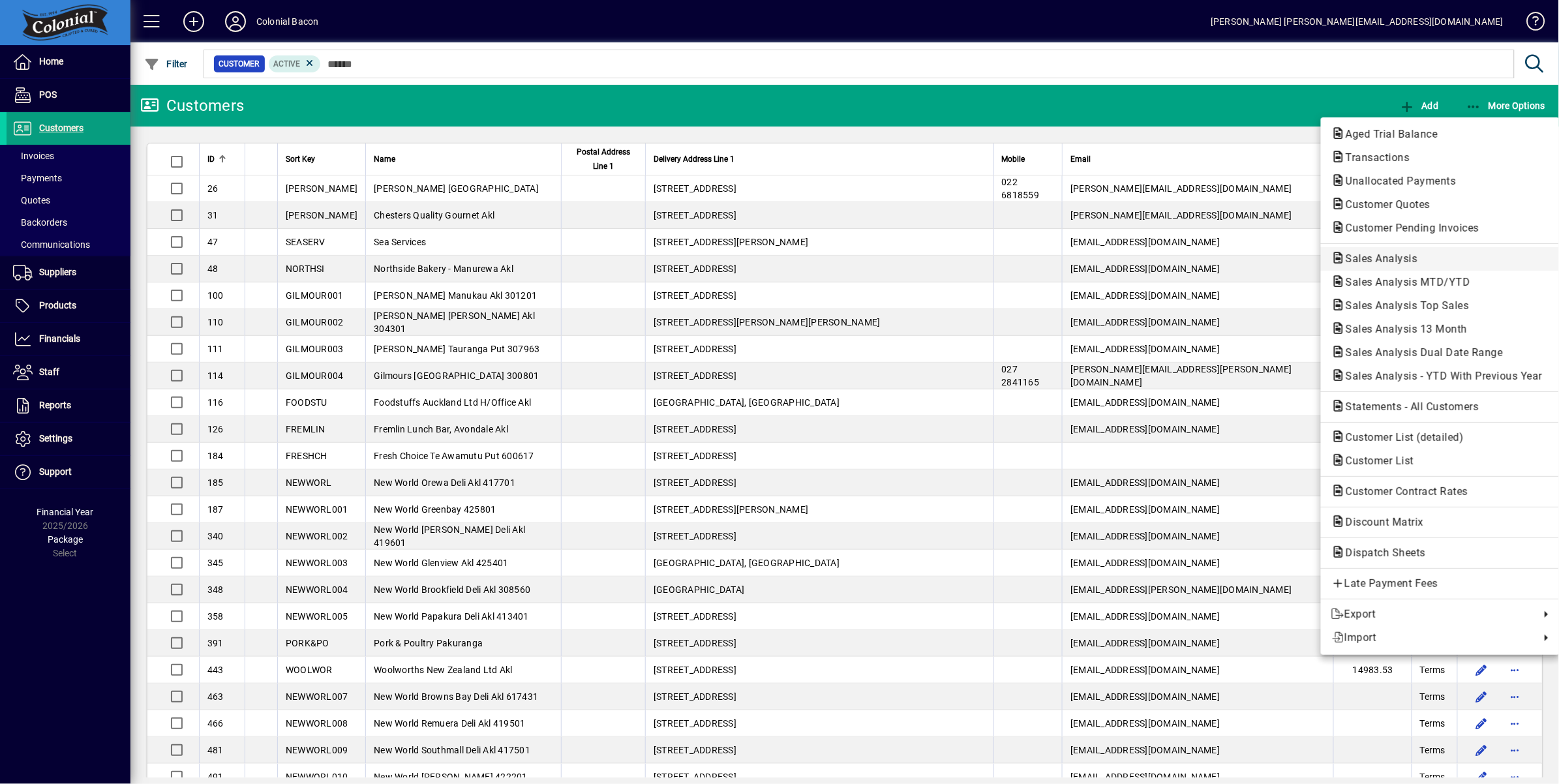
click at [1409, 256] on span "Sales Analysis" at bounding box center [1378, 258] width 93 height 12
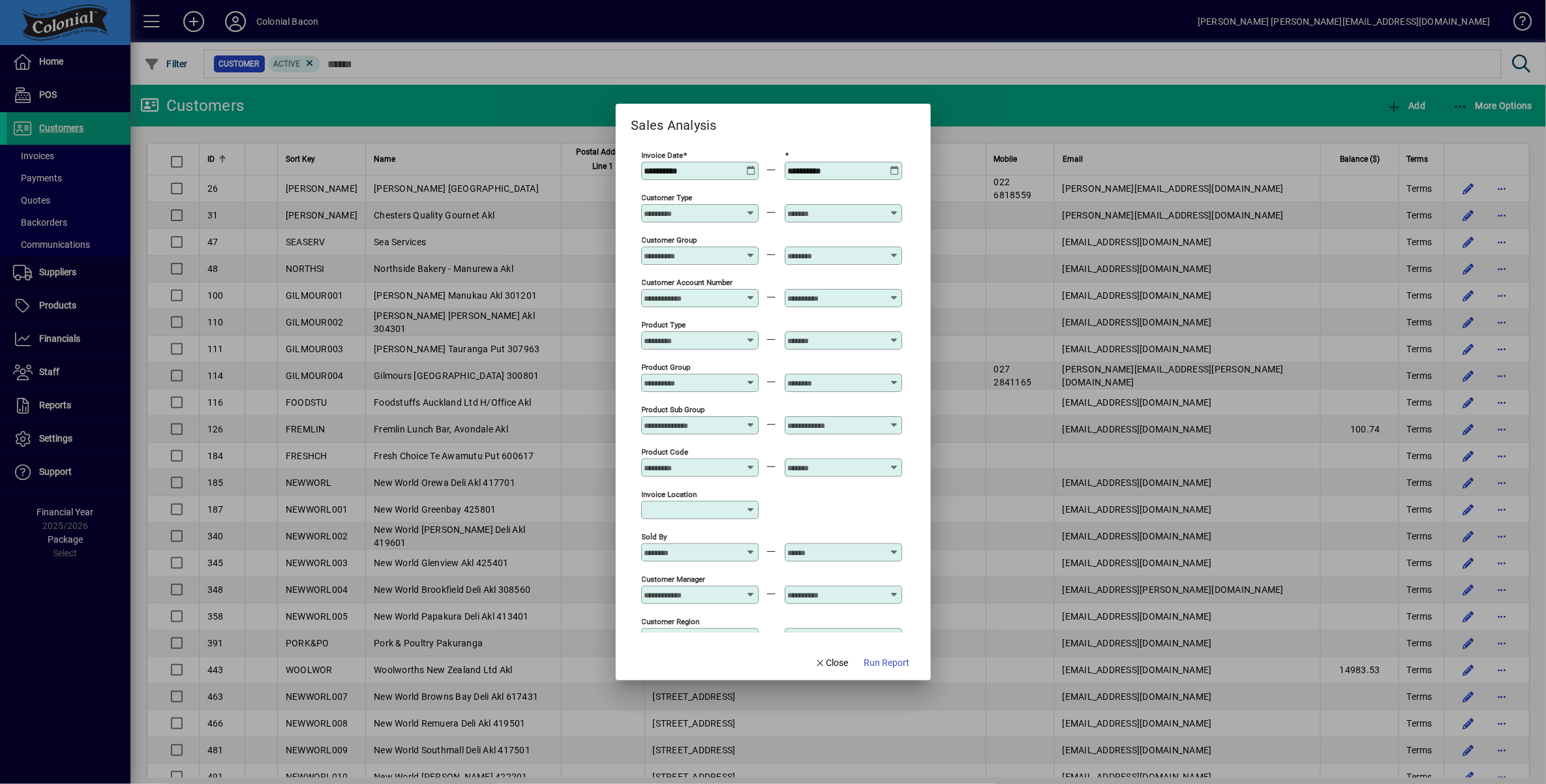
click at [749, 166] on icon at bounding box center [751, 166] width 10 height 0
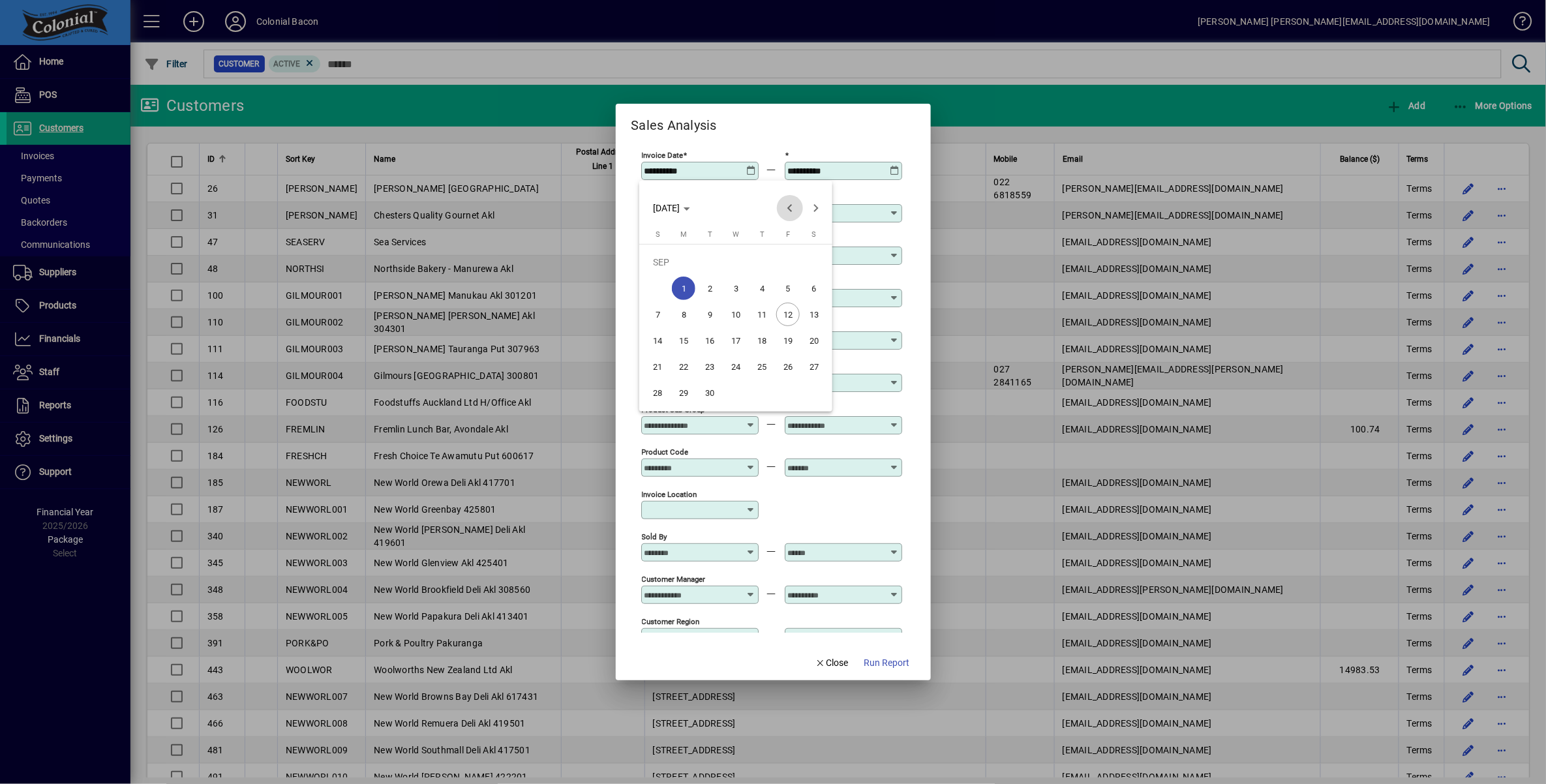
click at [789, 207] on span "Previous month" at bounding box center [790, 208] width 26 height 26
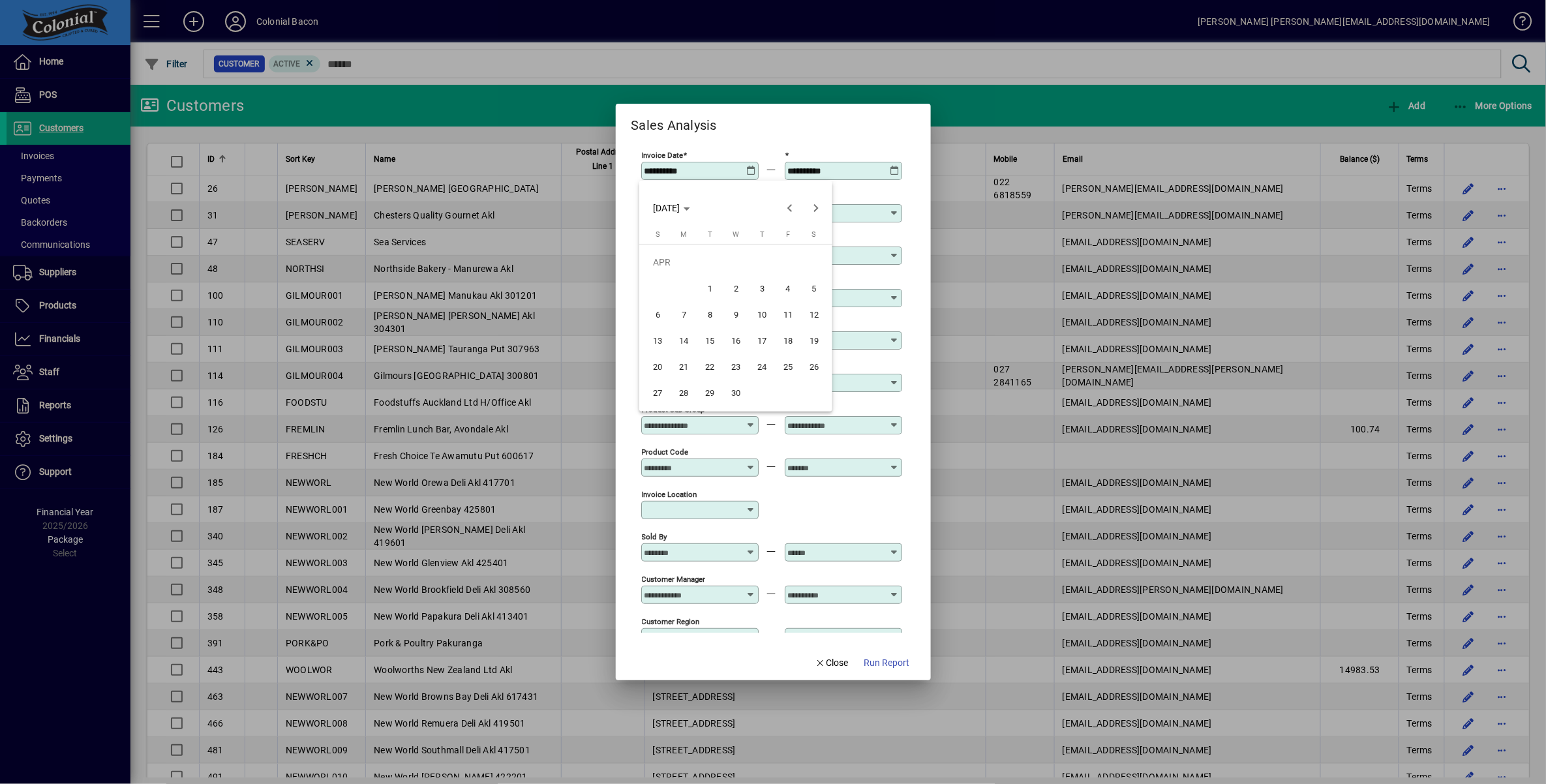
click at [708, 286] on span "1" at bounding box center [710, 288] width 23 height 23
type input "**********"
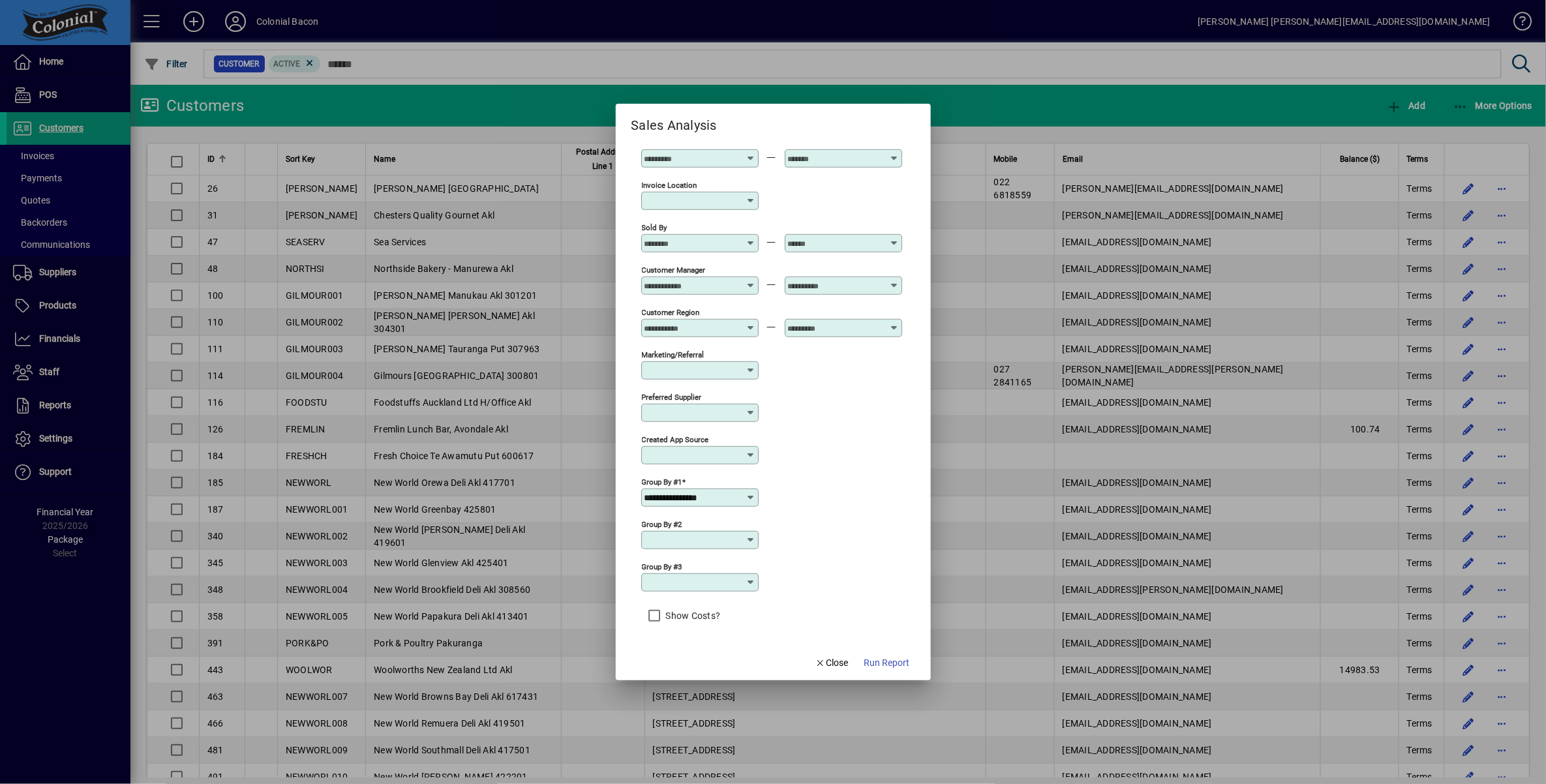
scroll to position [324, 0]
click at [746, 492] on icon at bounding box center [750, 497] width 10 height 10
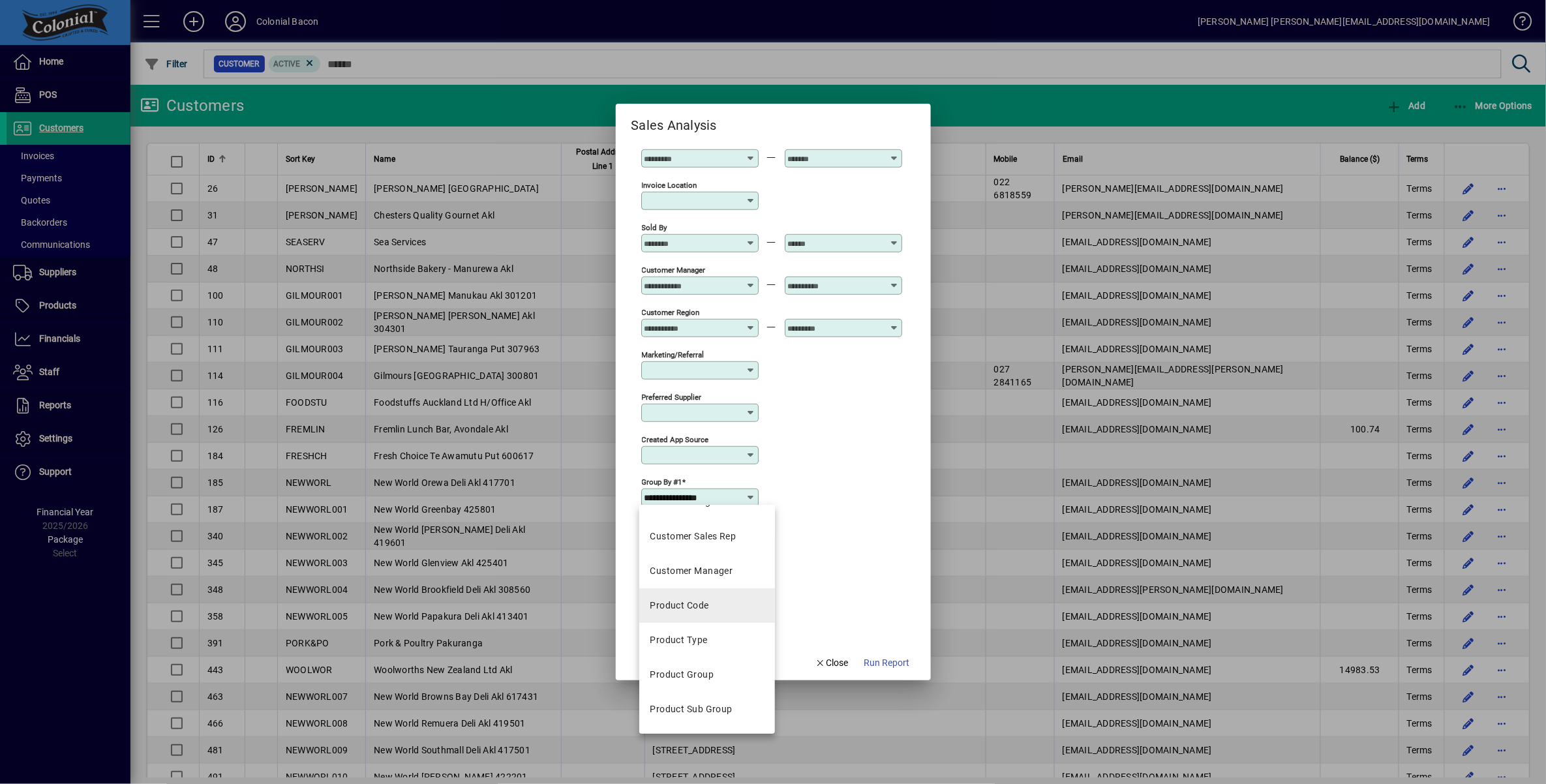
scroll to position [304, 0]
drag, startPoint x: 698, startPoint y: 606, endPoint x: 715, endPoint y: 604, distance: 17.1
click at [698, 606] on div "Product Code" at bounding box center [679, 604] width 59 height 14
type input "**********"
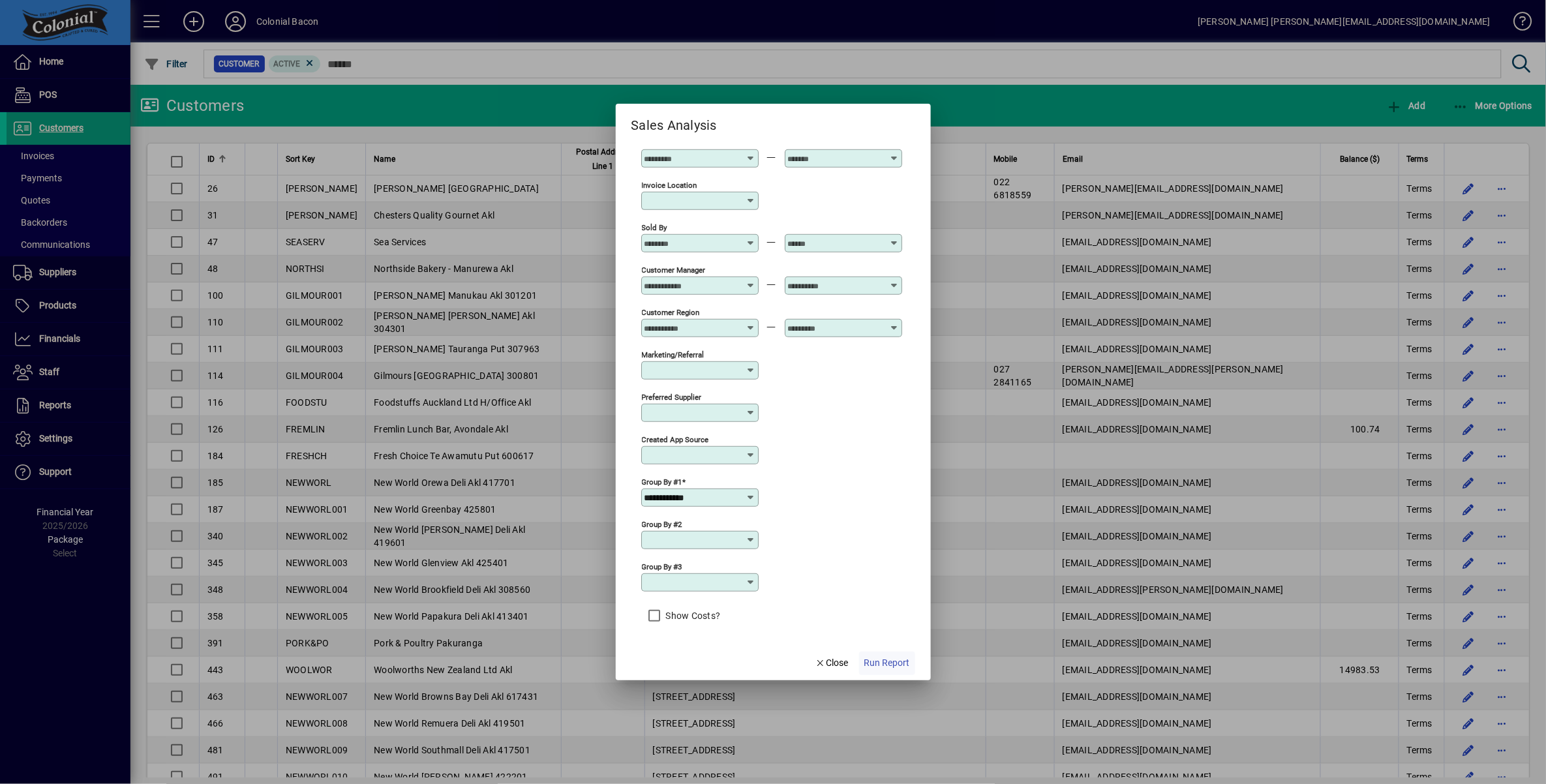
click at [894, 659] on span "Run Report" at bounding box center [887, 663] width 46 height 14
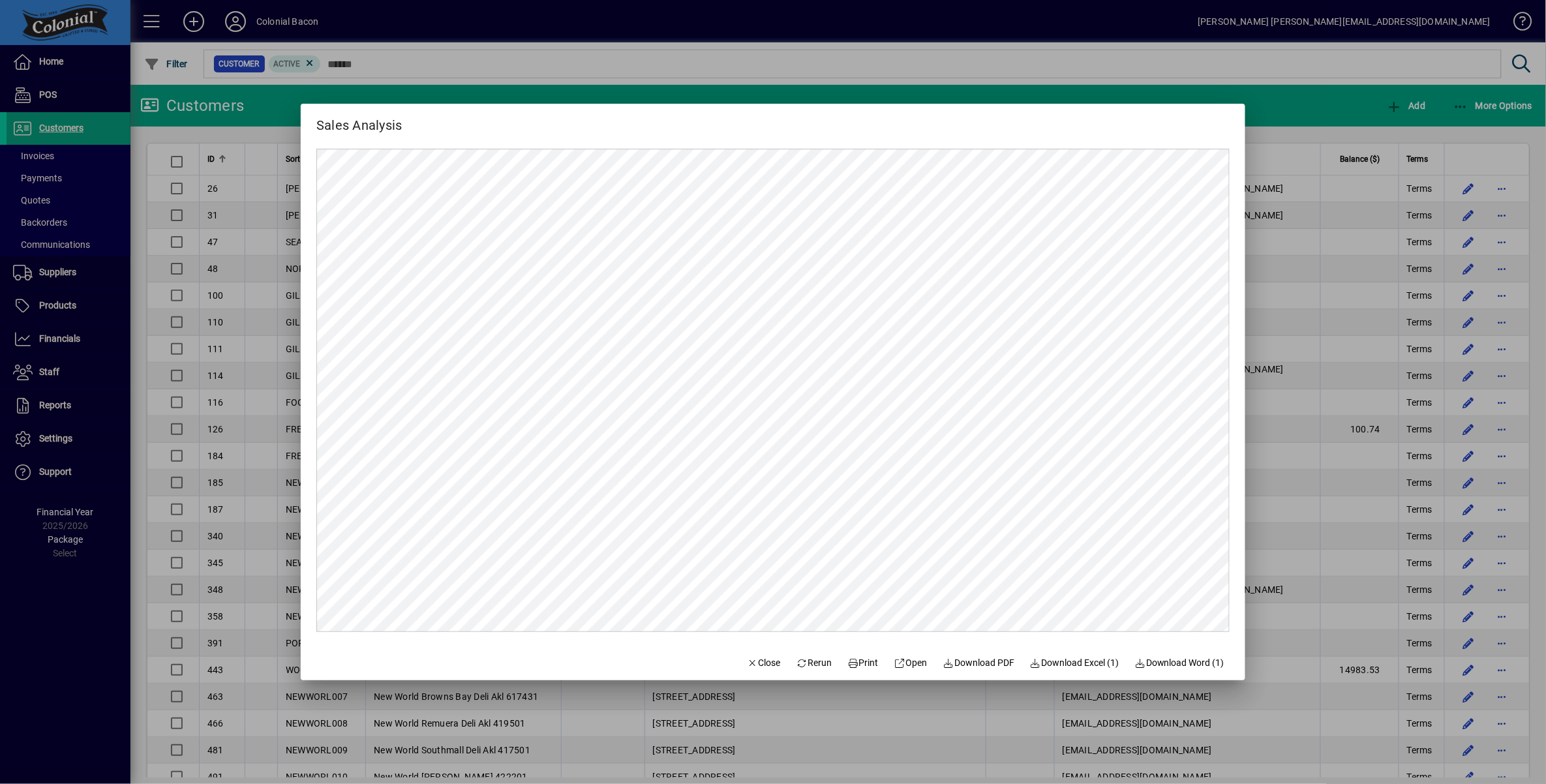
scroll to position [0, 0]
click at [1089, 667] on span "Download Excel (1)" at bounding box center [1075, 663] width 89 height 14
